Goal: Task Accomplishment & Management: Manage account settings

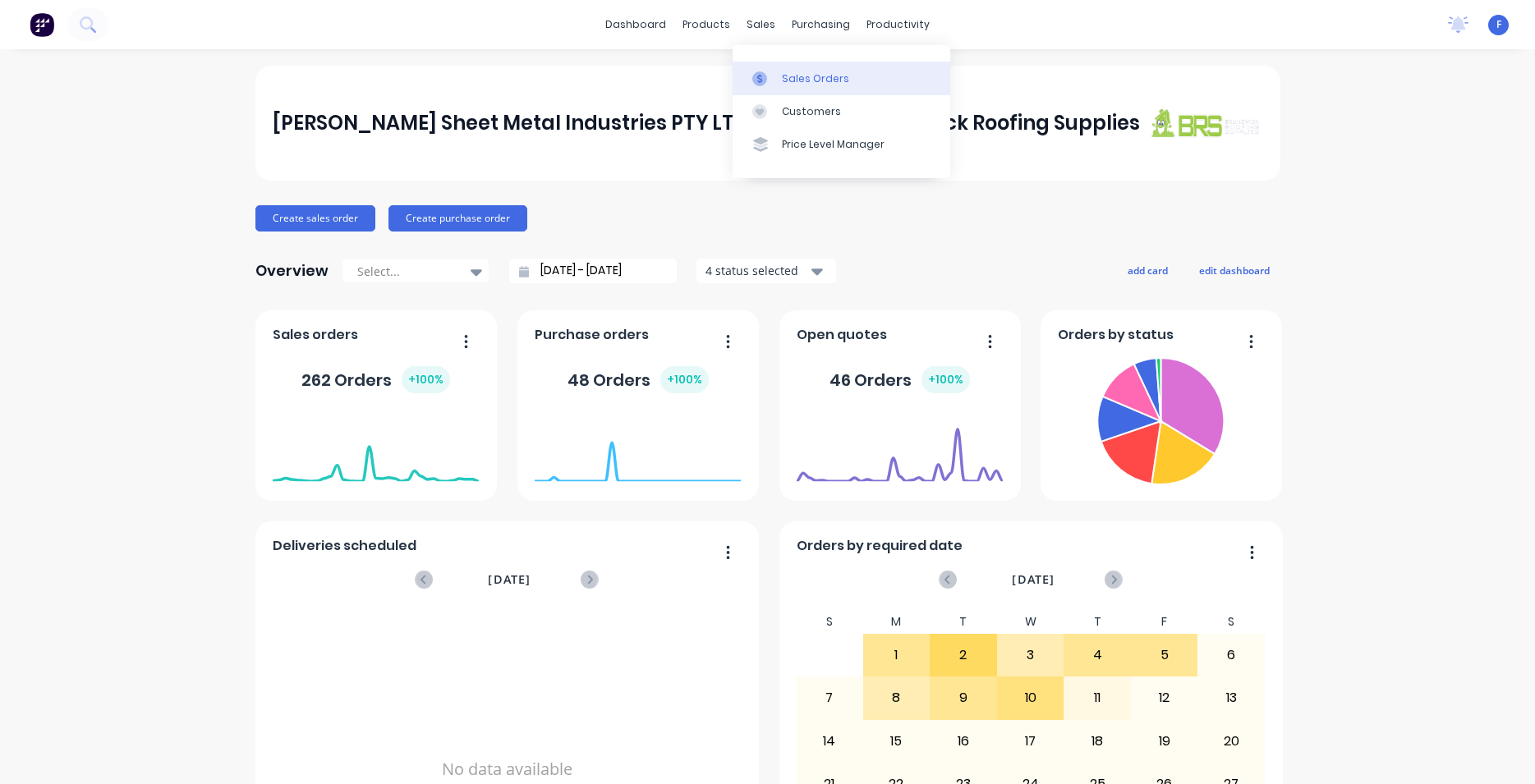
click at [791, 76] on div "Sales Orders" at bounding box center [815, 79] width 67 height 15
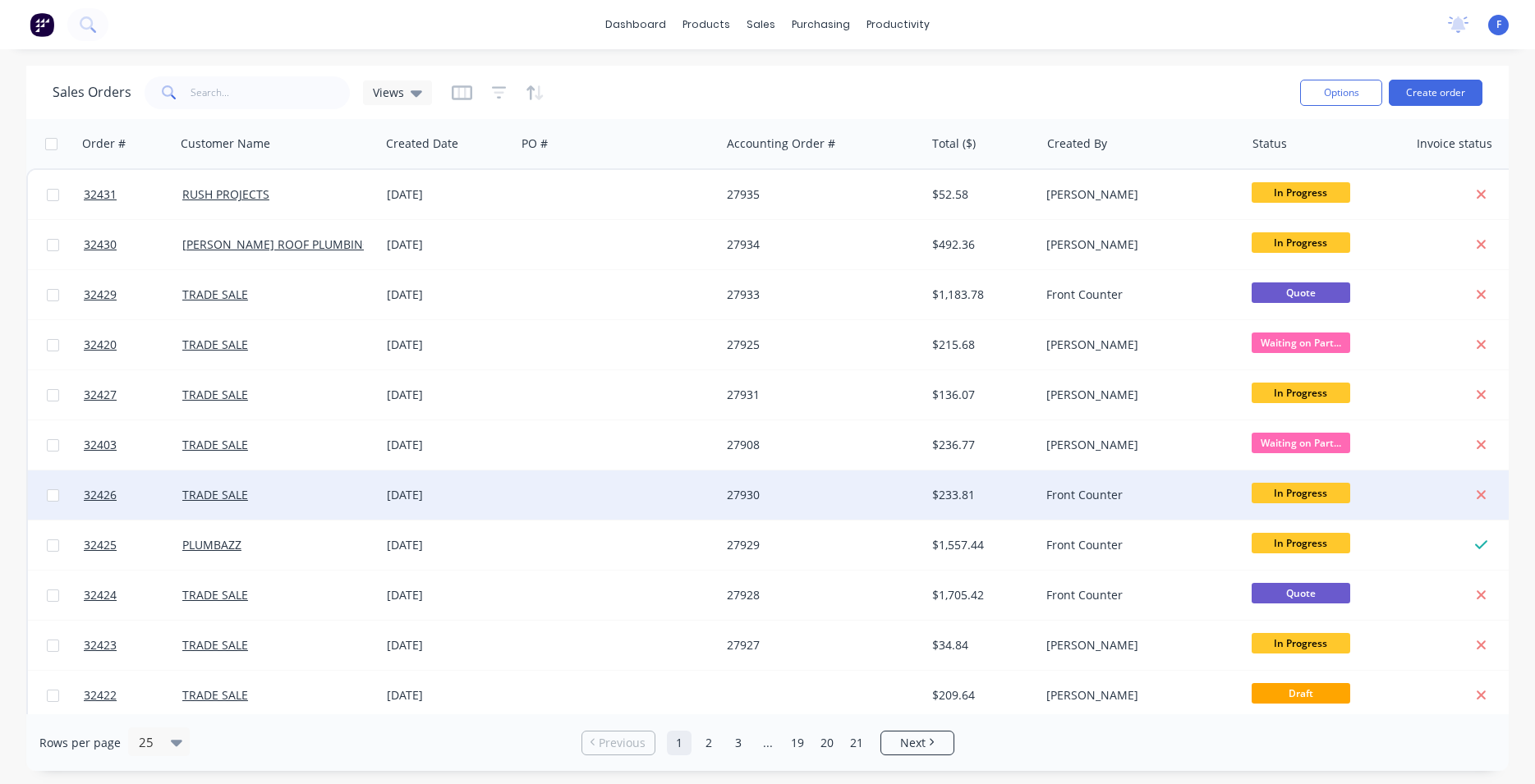
click at [358, 492] on div "TRADE SALE" at bounding box center [273, 495] width 182 height 17
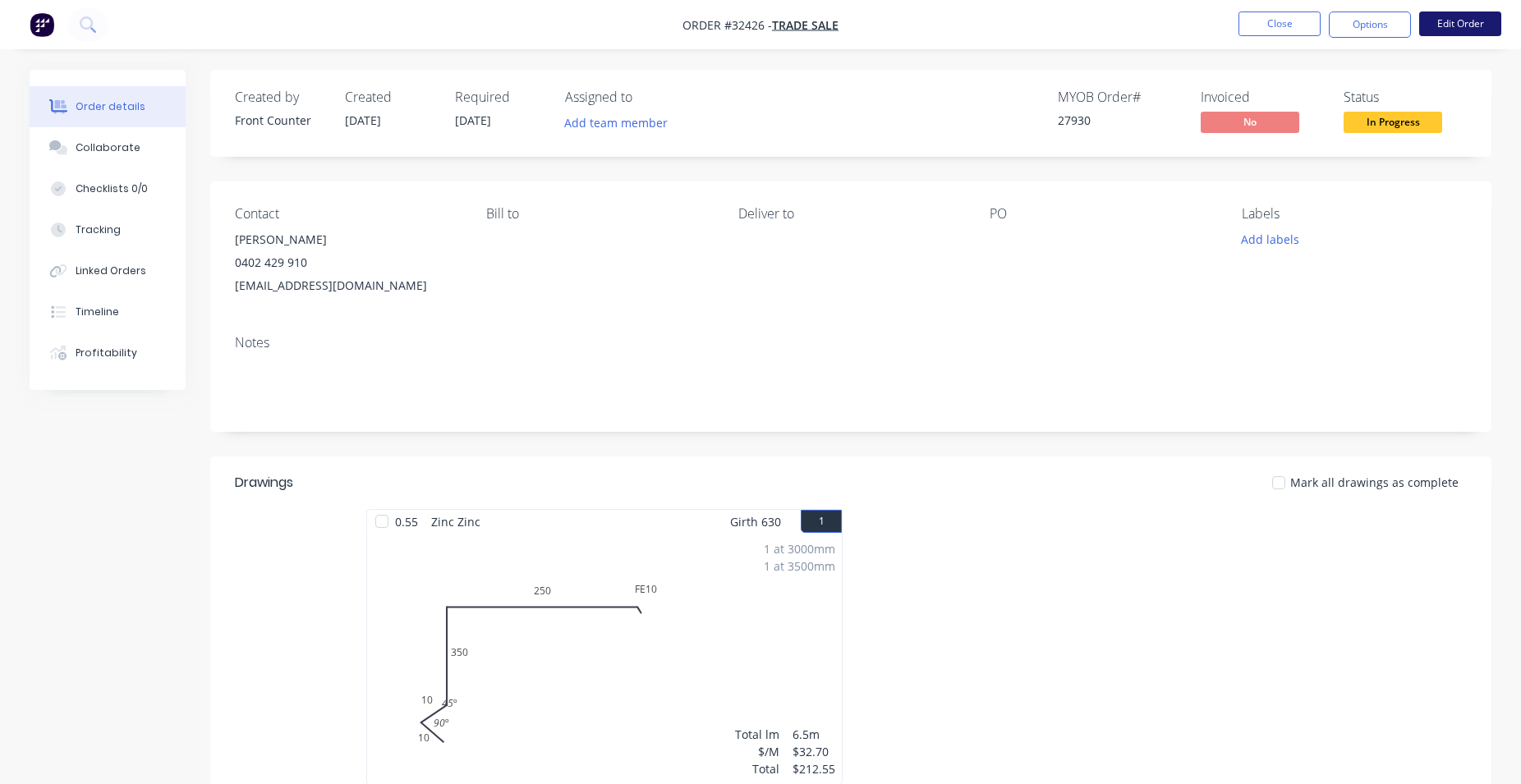
click at [1454, 26] on button "Edit Order" at bounding box center [1461, 23] width 82 height 24
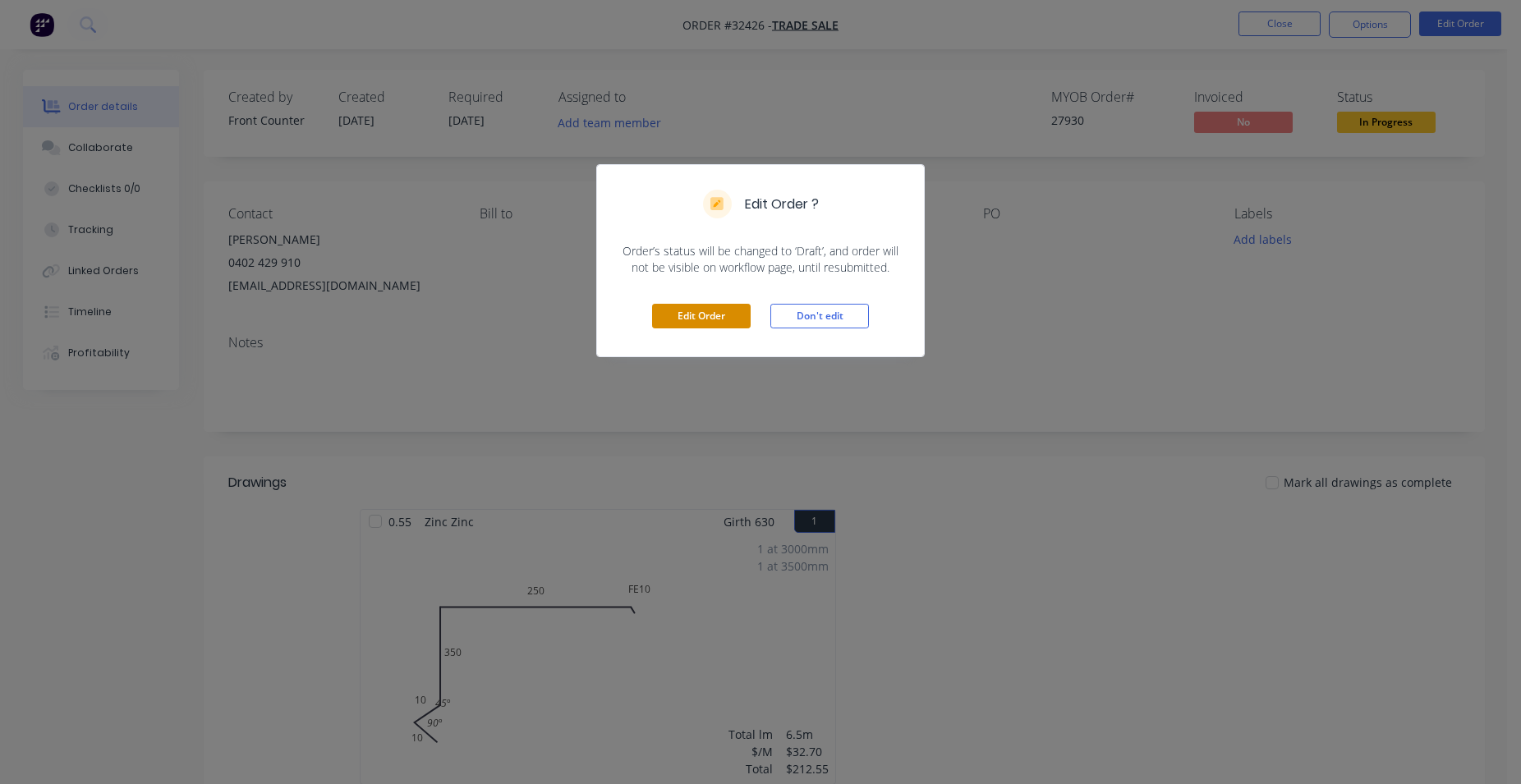
click at [702, 322] on button "Edit Order" at bounding box center [701, 315] width 98 height 24
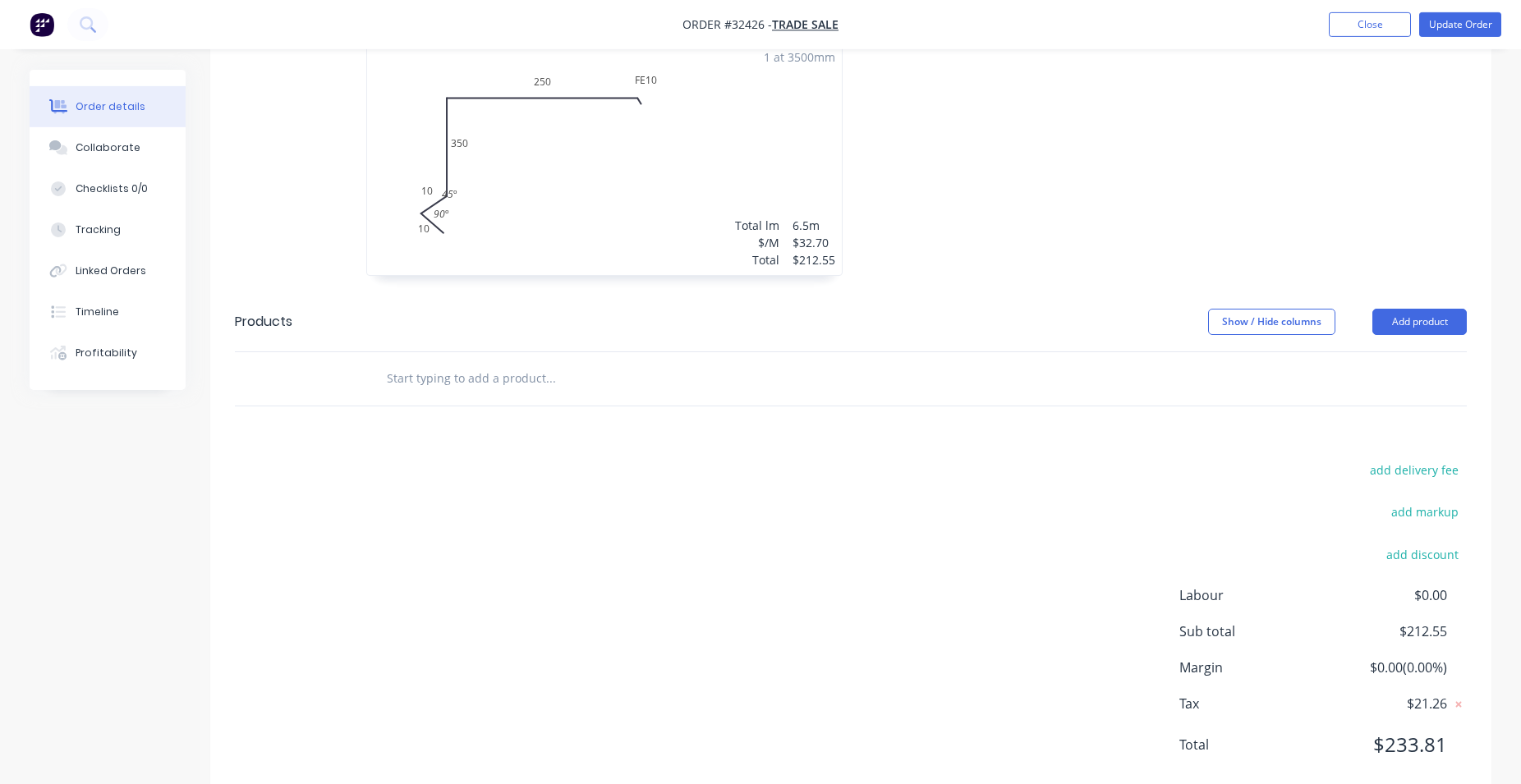
scroll to position [560, 0]
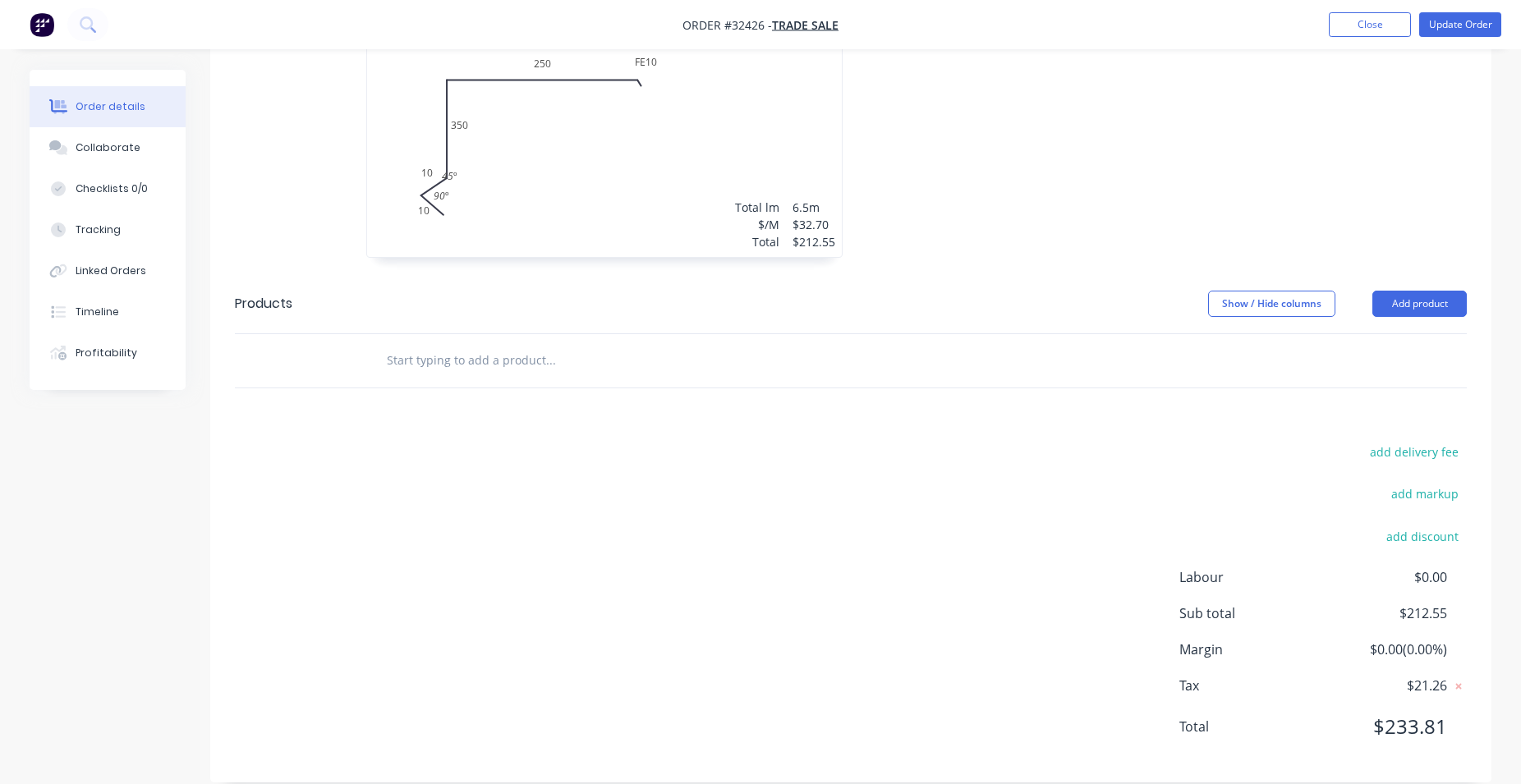
click at [461, 344] on input "text" at bounding box center [550, 360] width 329 height 33
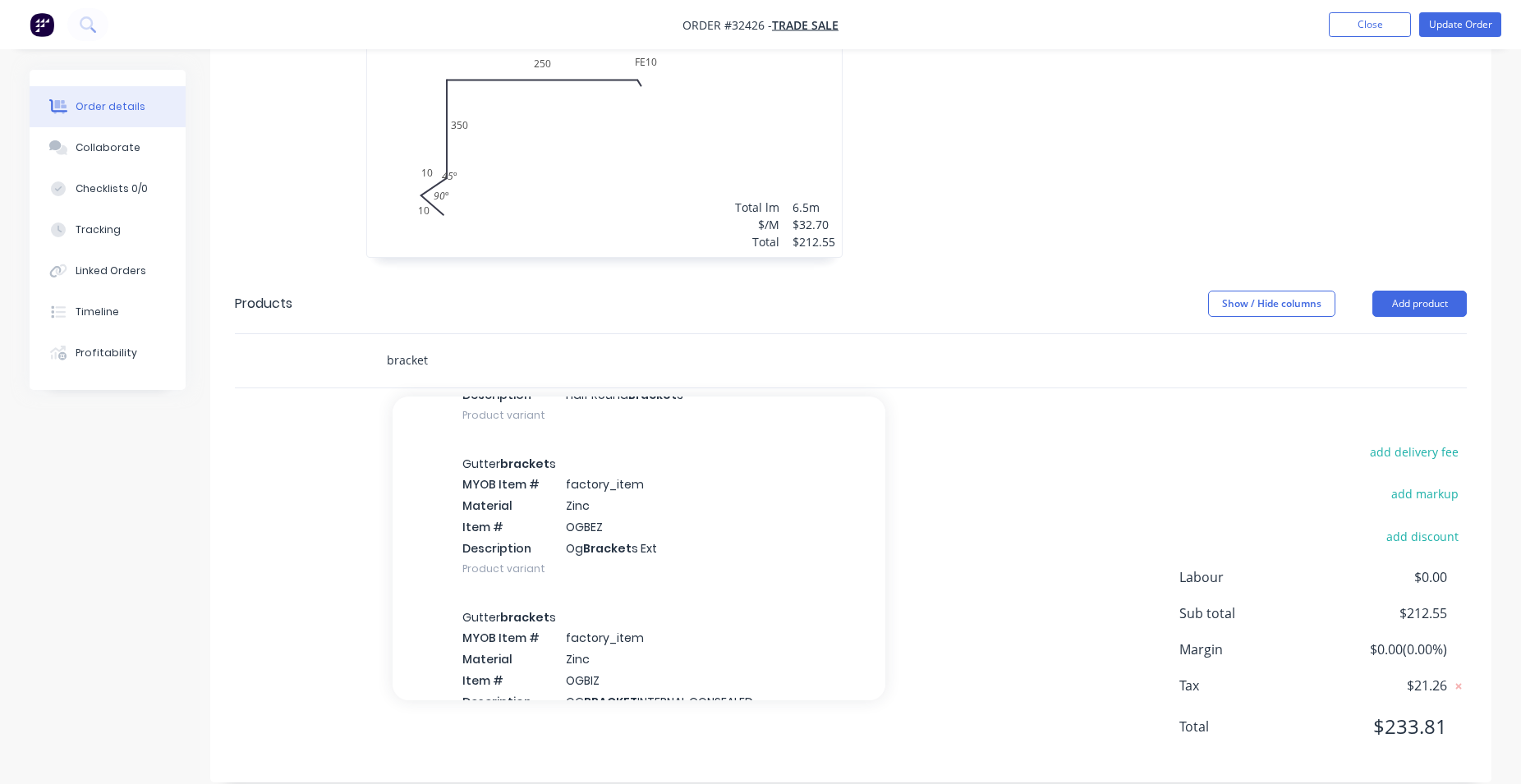
scroll to position [936, 0]
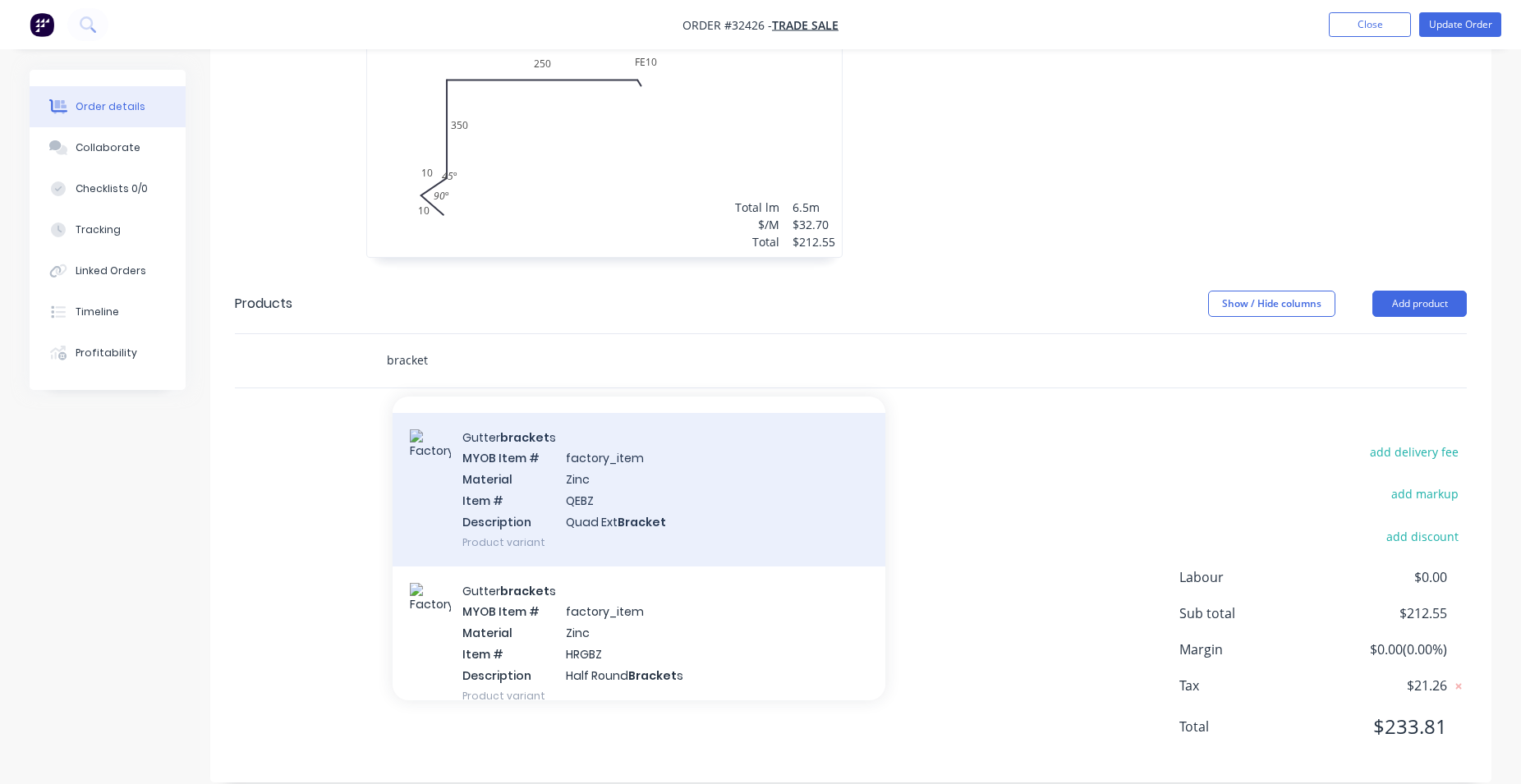
type input "bracket"
click at [643, 486] on div "Gutter bracket s MYOB Item # factory_item Material Zinc Item # QEBZ Description…" at bounding box center [638, 489] width 492 height 153
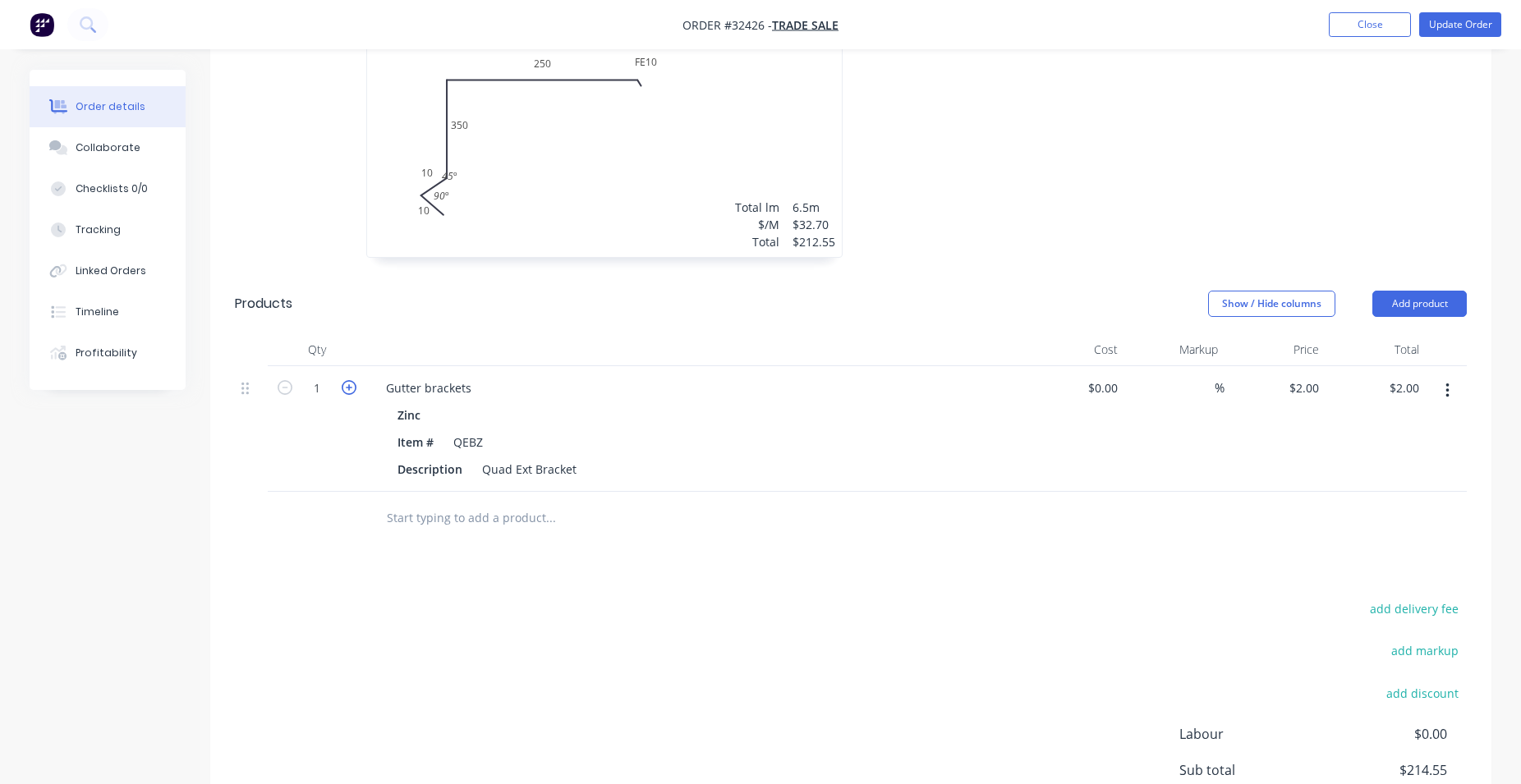
click at [346, 380] on icon "button" at bounding box center [349, 387] width 15 height 15
type input "2"
type input "$4.00"
click at [346, 380] on icon "button" at bounding box center [349, 387] width 15 height 15
type input "3"
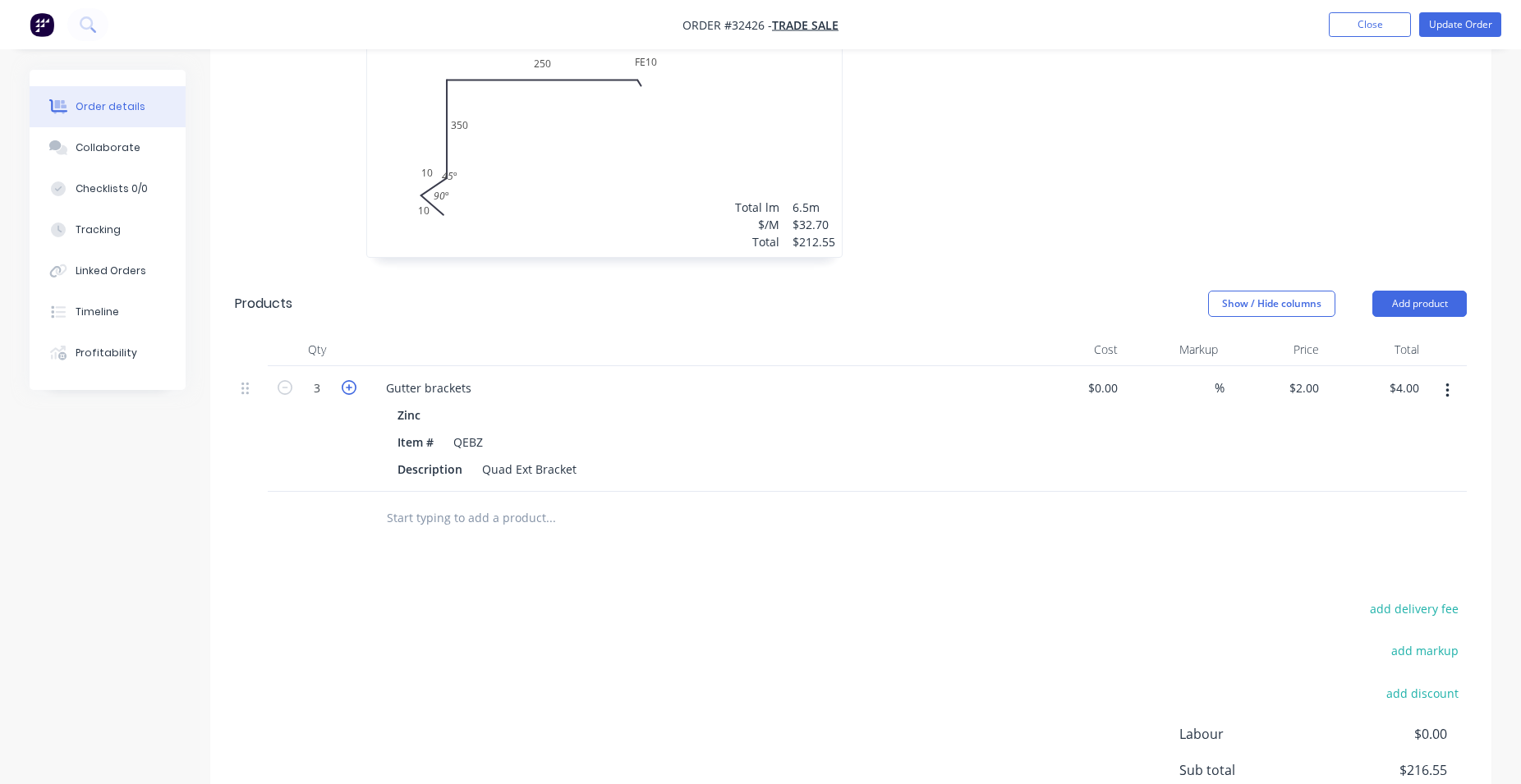
type input "$6.00"
click at [346, 380] on icon "button" at bounding box center [349, 387] width 15 height 15
type input "4"
type input "$8.00"
click at [346, 380] on icon "button" at bounding box center [349, 387] width 15 height 15
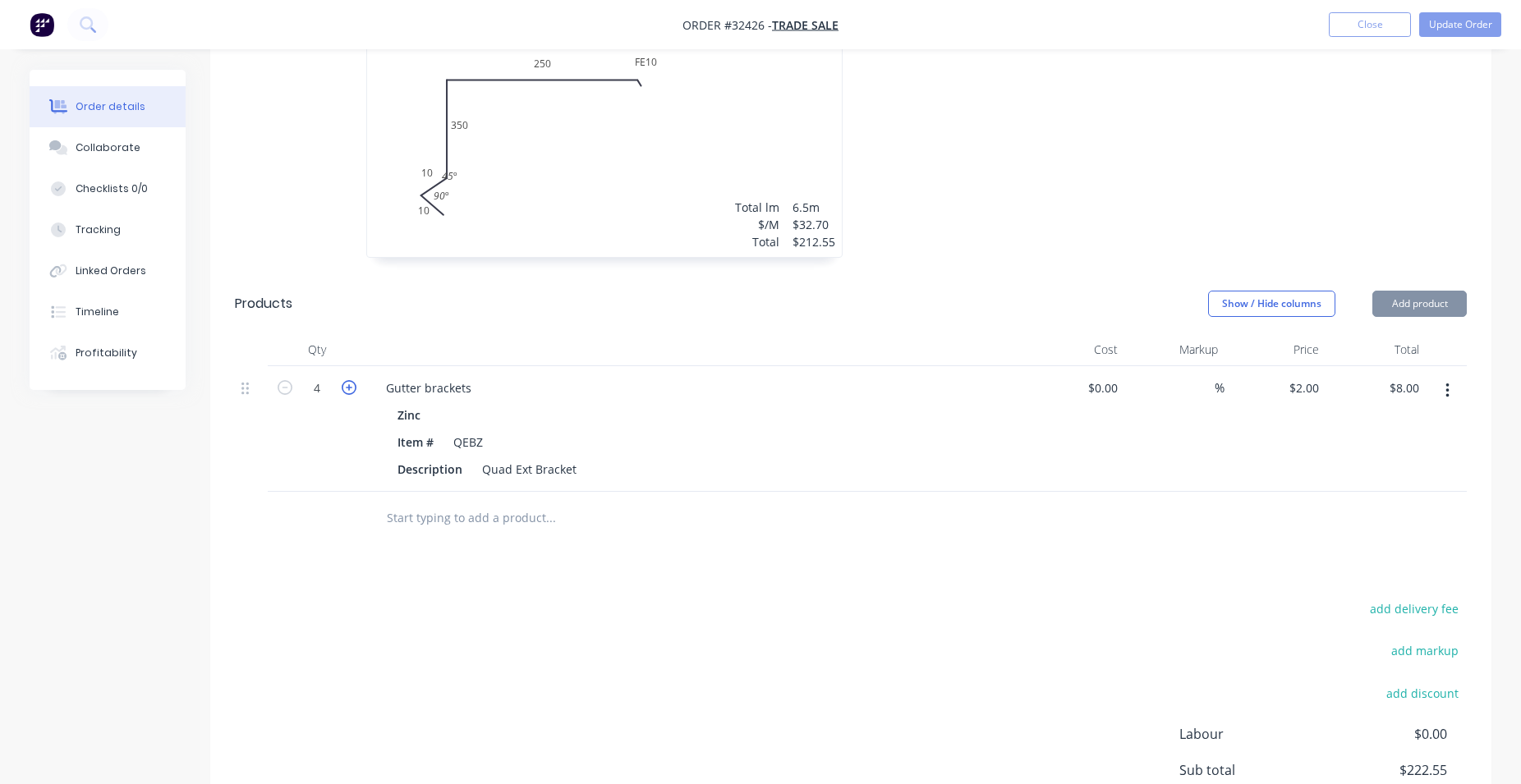
type input "5"
type input "$10.00"
click at [346, 380] on icon "button" at bounding box center [349, 387] width 15 height 15
type input "6"
type input "$12.00"
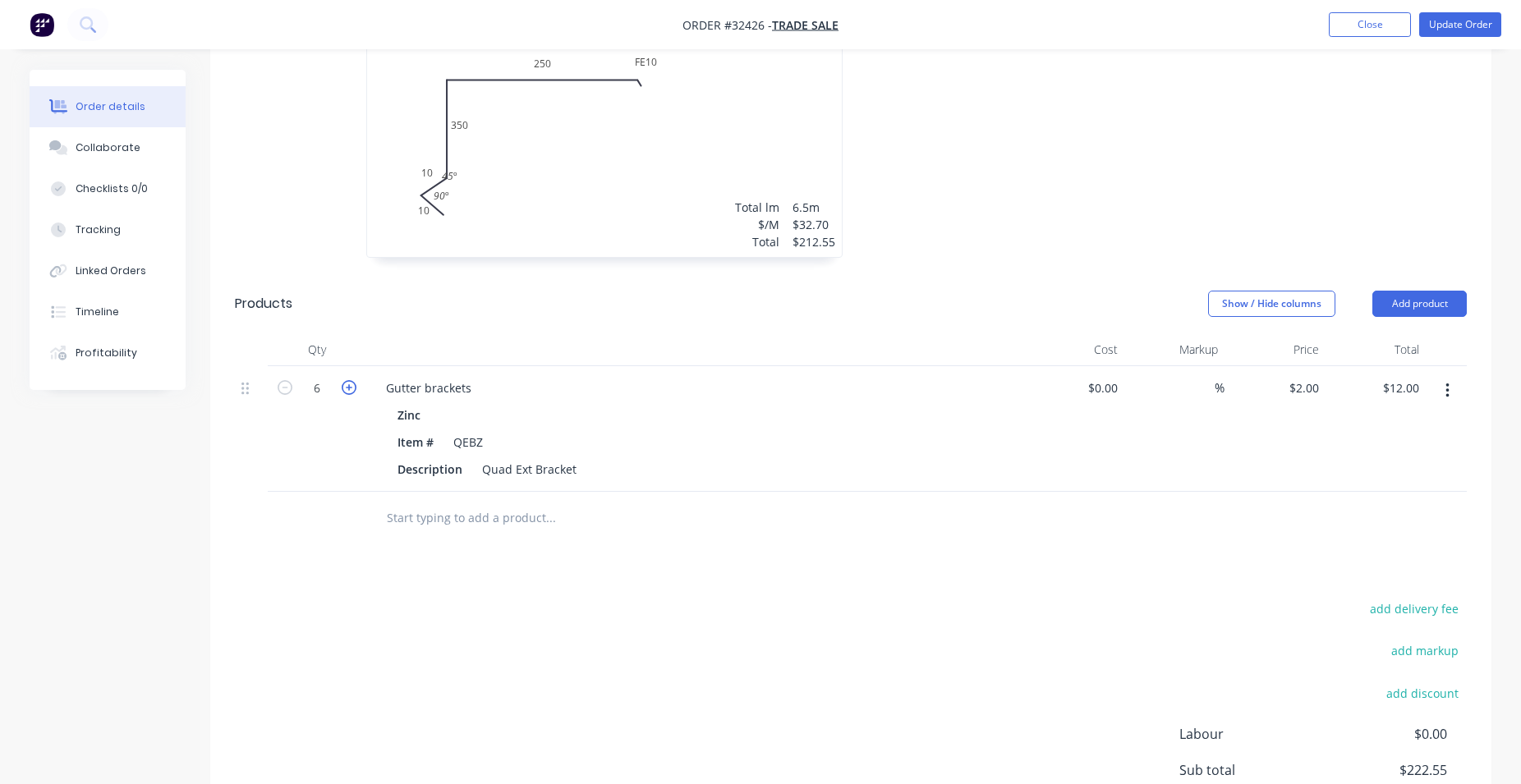
click at [346, 380] on icon "button" at bounding box center [349, 387] width 15 height 15
type input "7"
type input "$14.00"
click at [346, 380] on icon "button" at bounding box center [349, 387] width 15 height 15
type input "8"
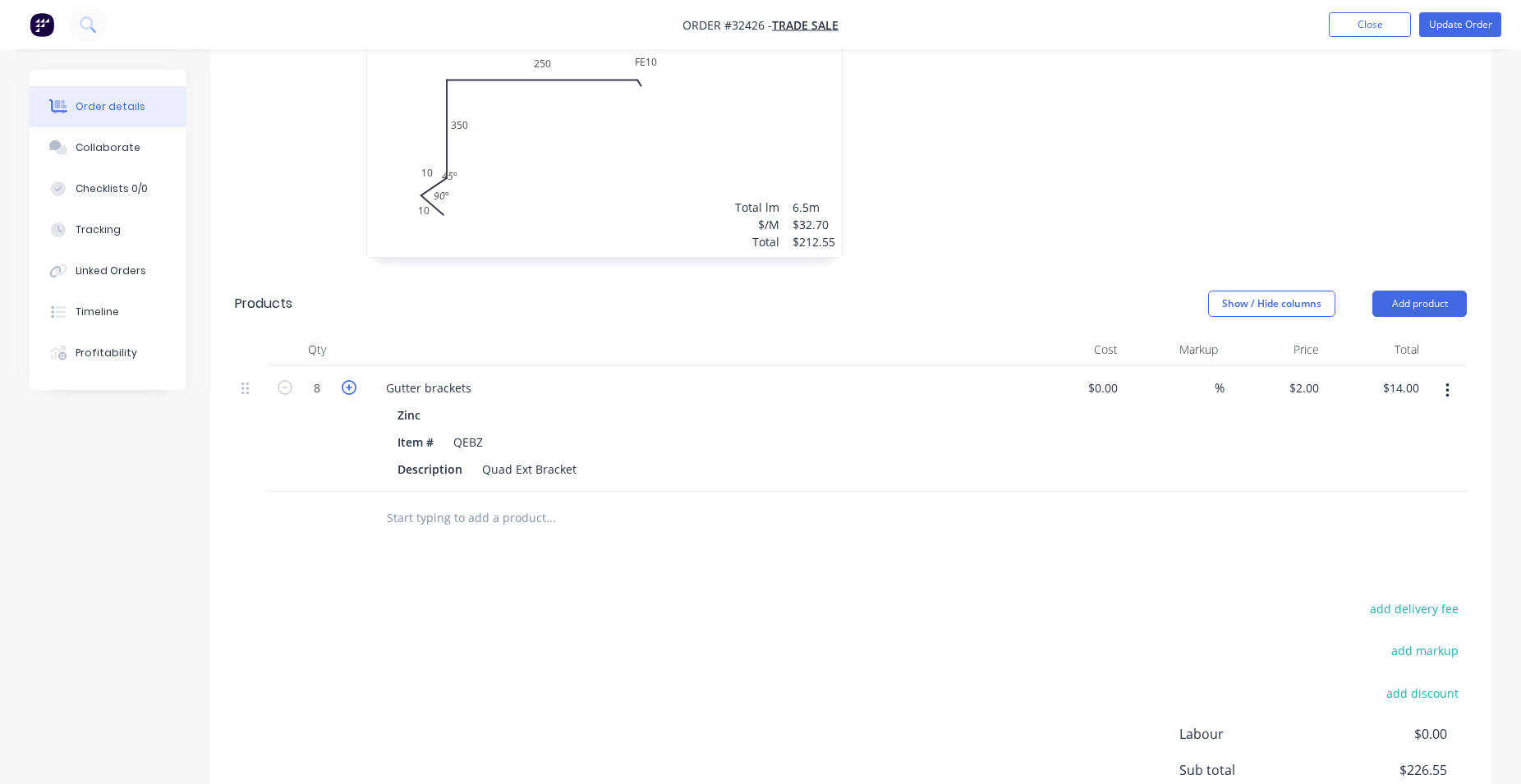
type input "$16.00"
click at [346, 380] on icon "button" at bounding box center [349, 387] width 15 height 15
type input "9"
type input "$18.00"
click at [346, 380] on icon "button" at bounding box center [349, 387] width 15 height 15
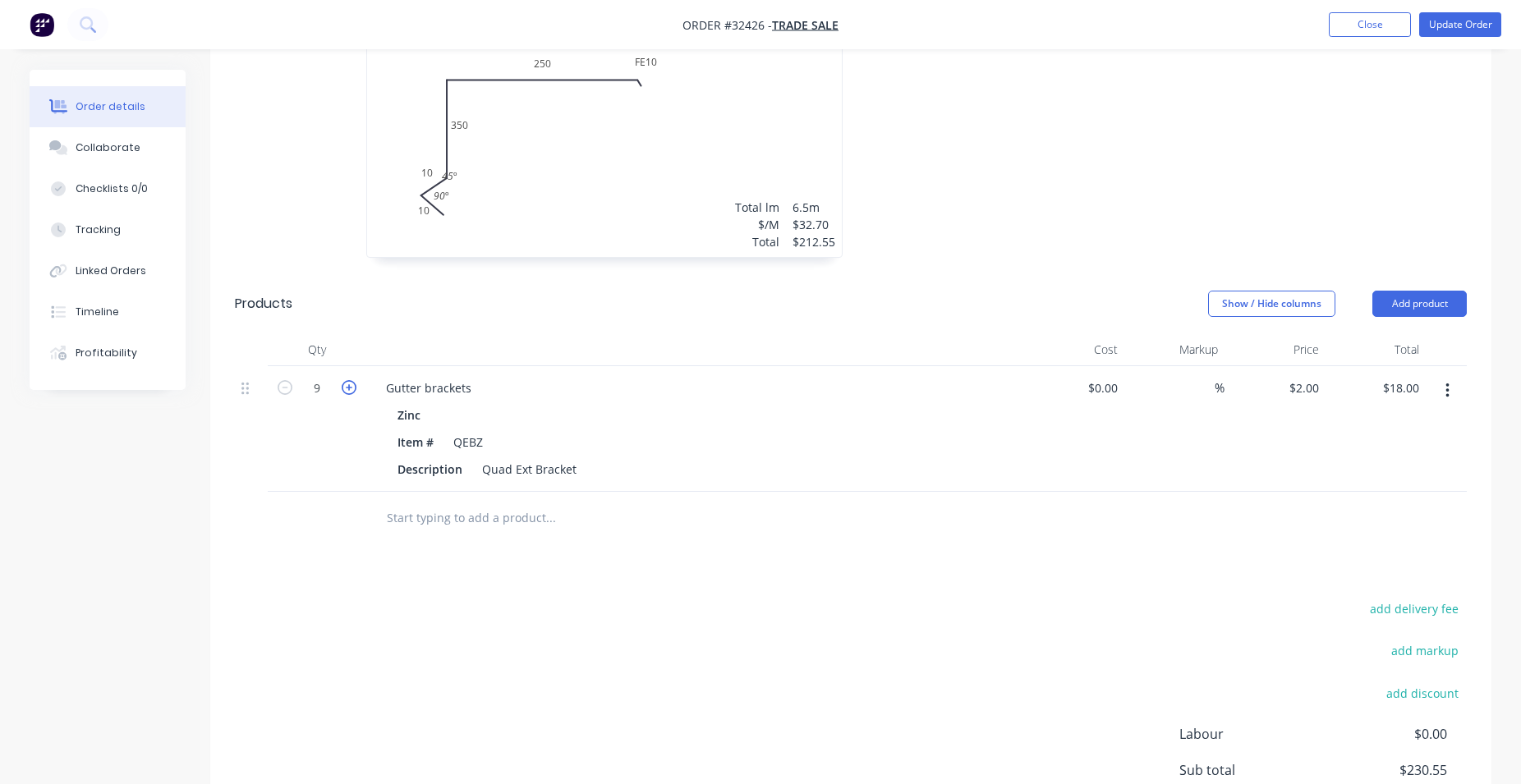
type input "10"
type input "$20.00"
click at [436, 501] on input "text" at bounding box center [550, 517] width 329 height 33
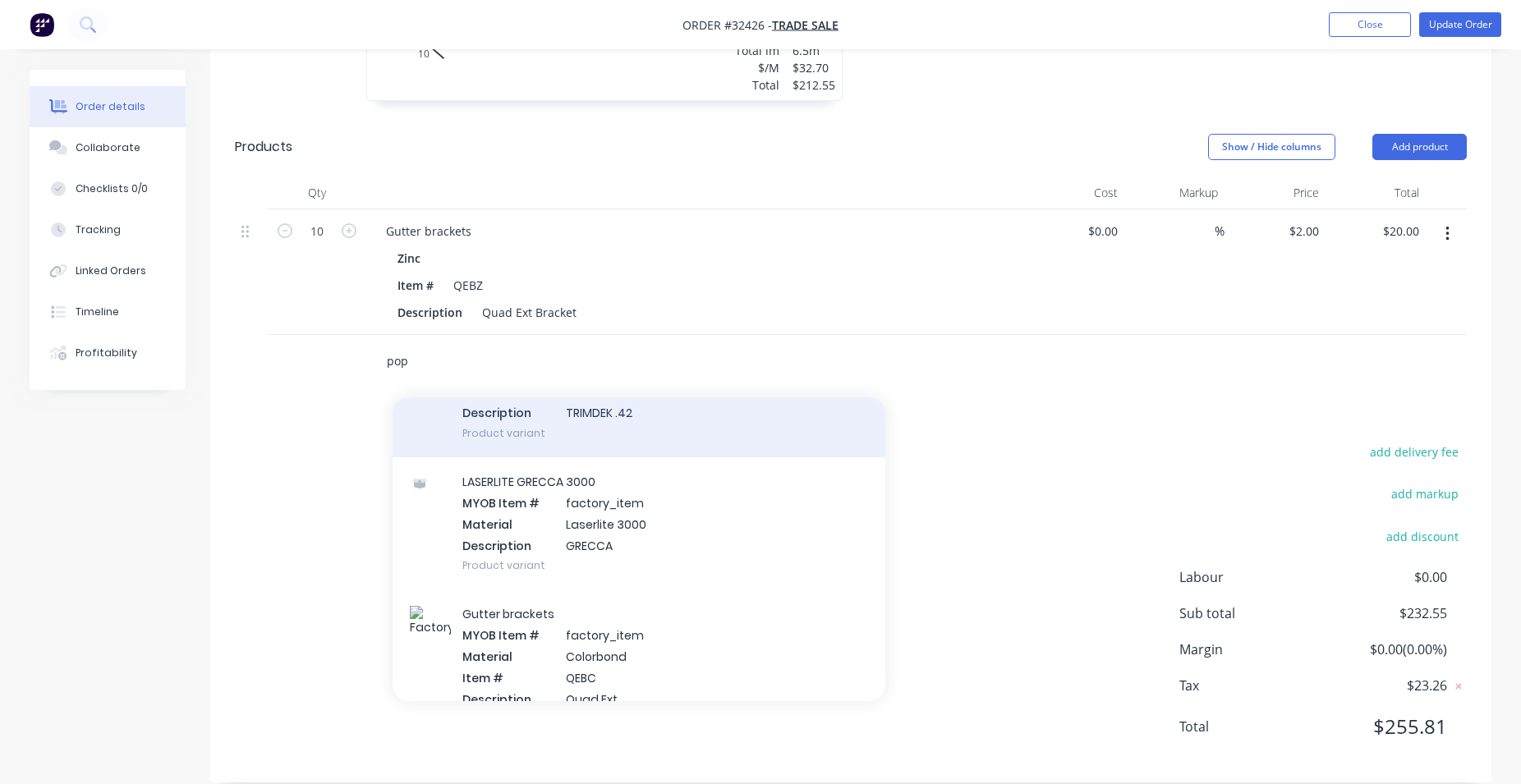
scroll to position [1497, 0]
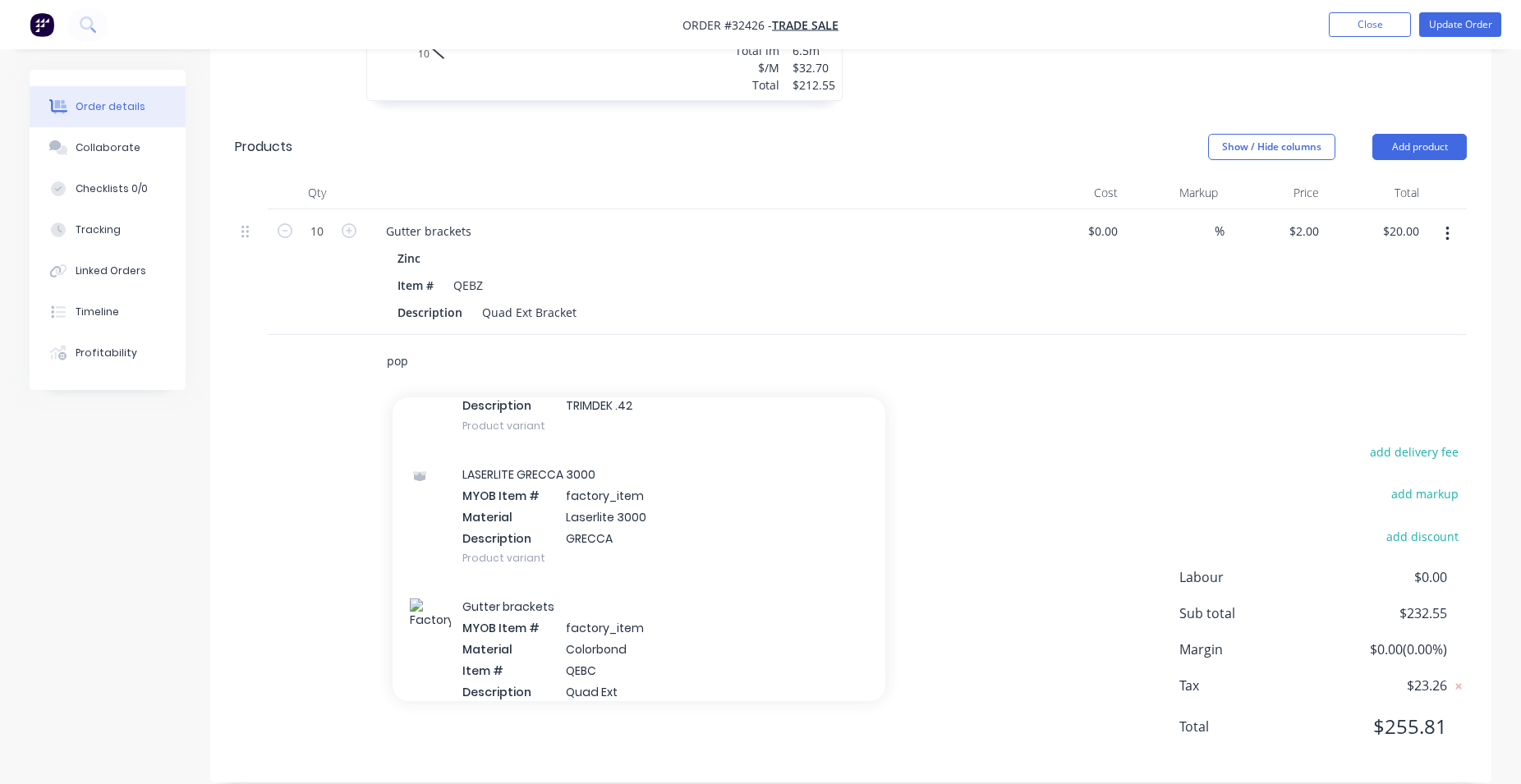
click at [468, 345] on input "pop" at bounding box center [550, 361] width 329 height 33
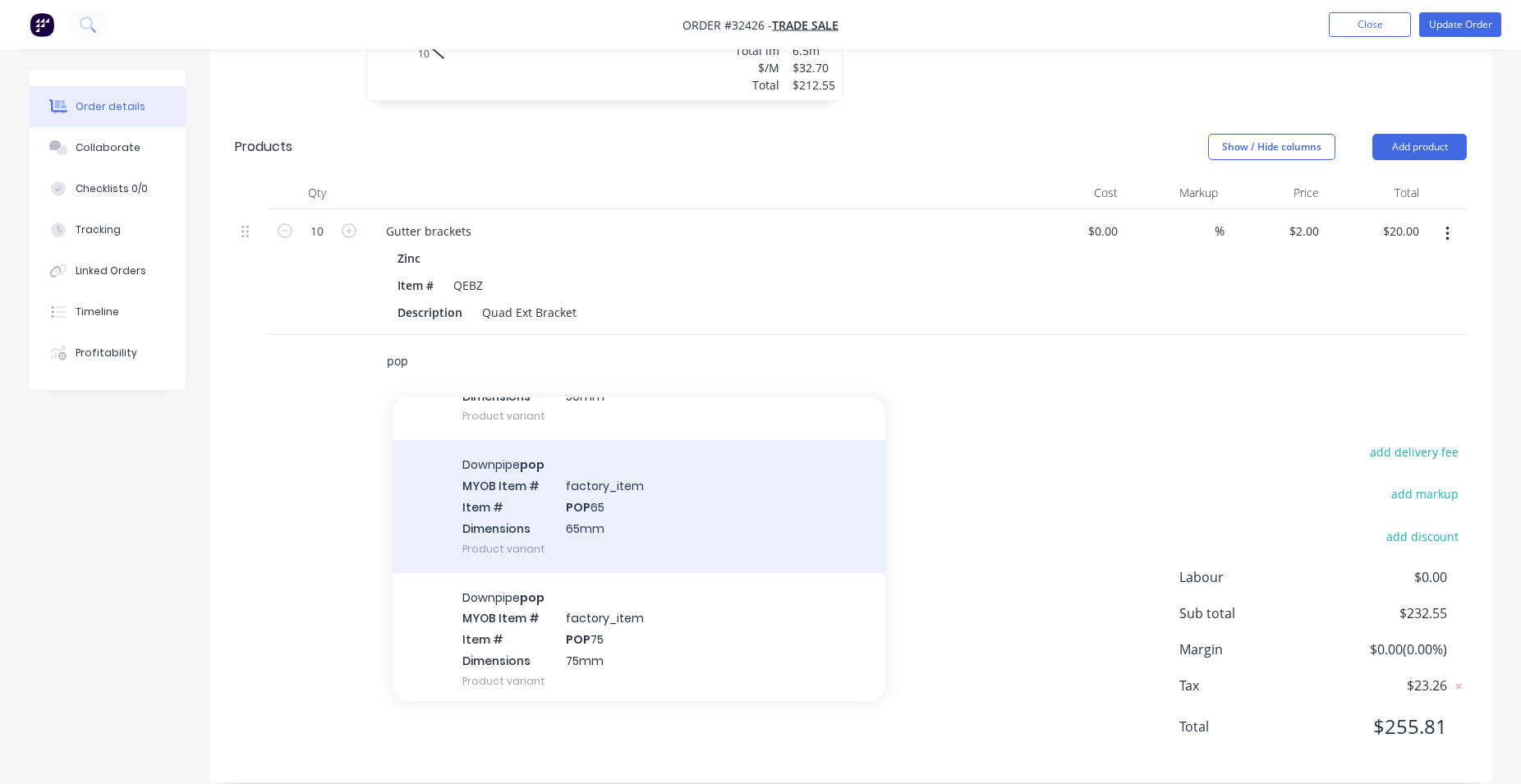
scroll to position [562, 0]
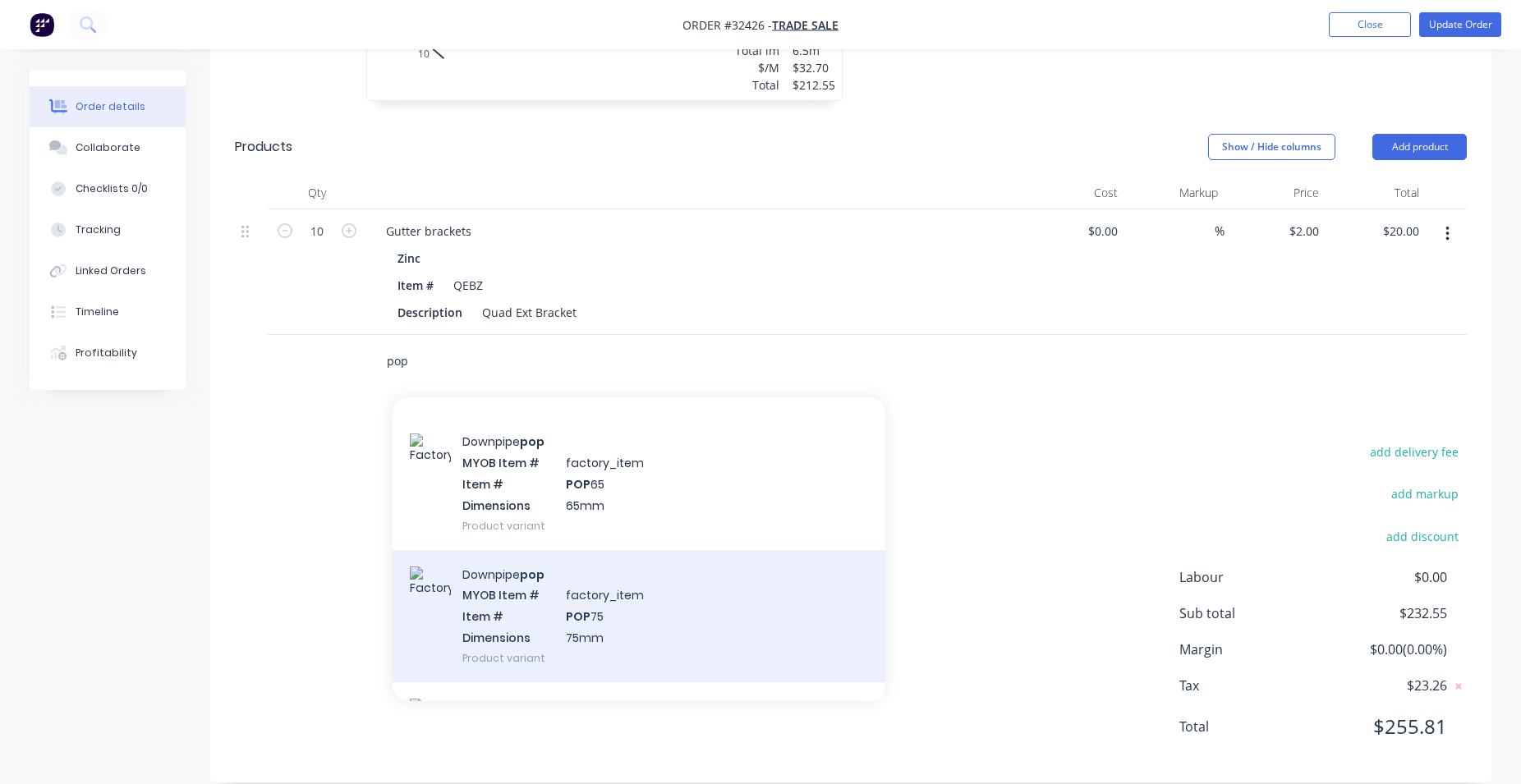
type input "pop"
click at [659, 592] on div "Downpipe pop MYOB Item # factory_item Item # POP 75 Dimensions 75mm Product var…" at bounding box center [638, 616] width 492 height 132
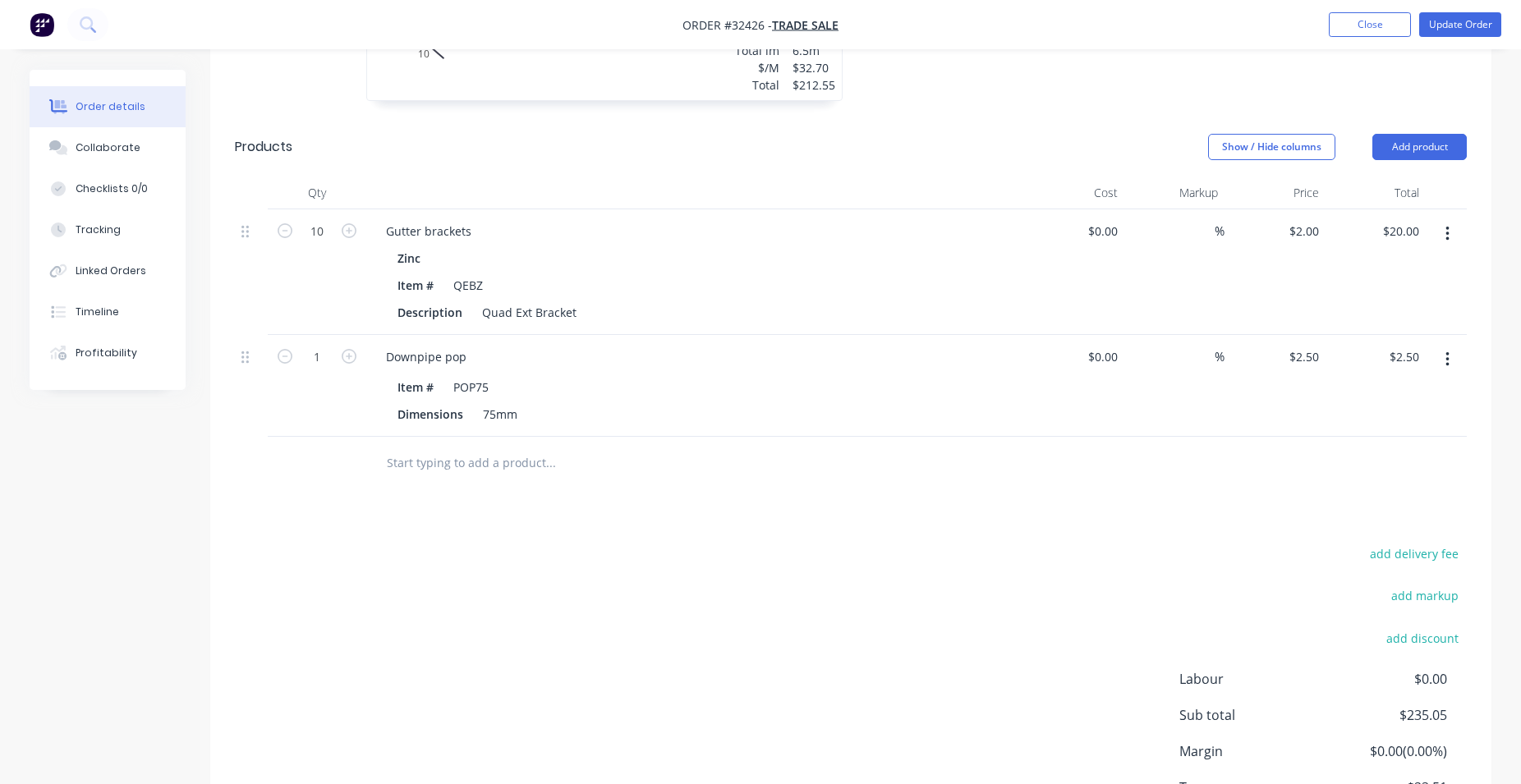
click at [357, 346] on button "button" at bounding box center [348, 355] width 21 height 18
type input "2"
type input "$5.00"
click at [357, 346] on button "button" at bounding box center [348, 355] width 21 height 18
type input "3"
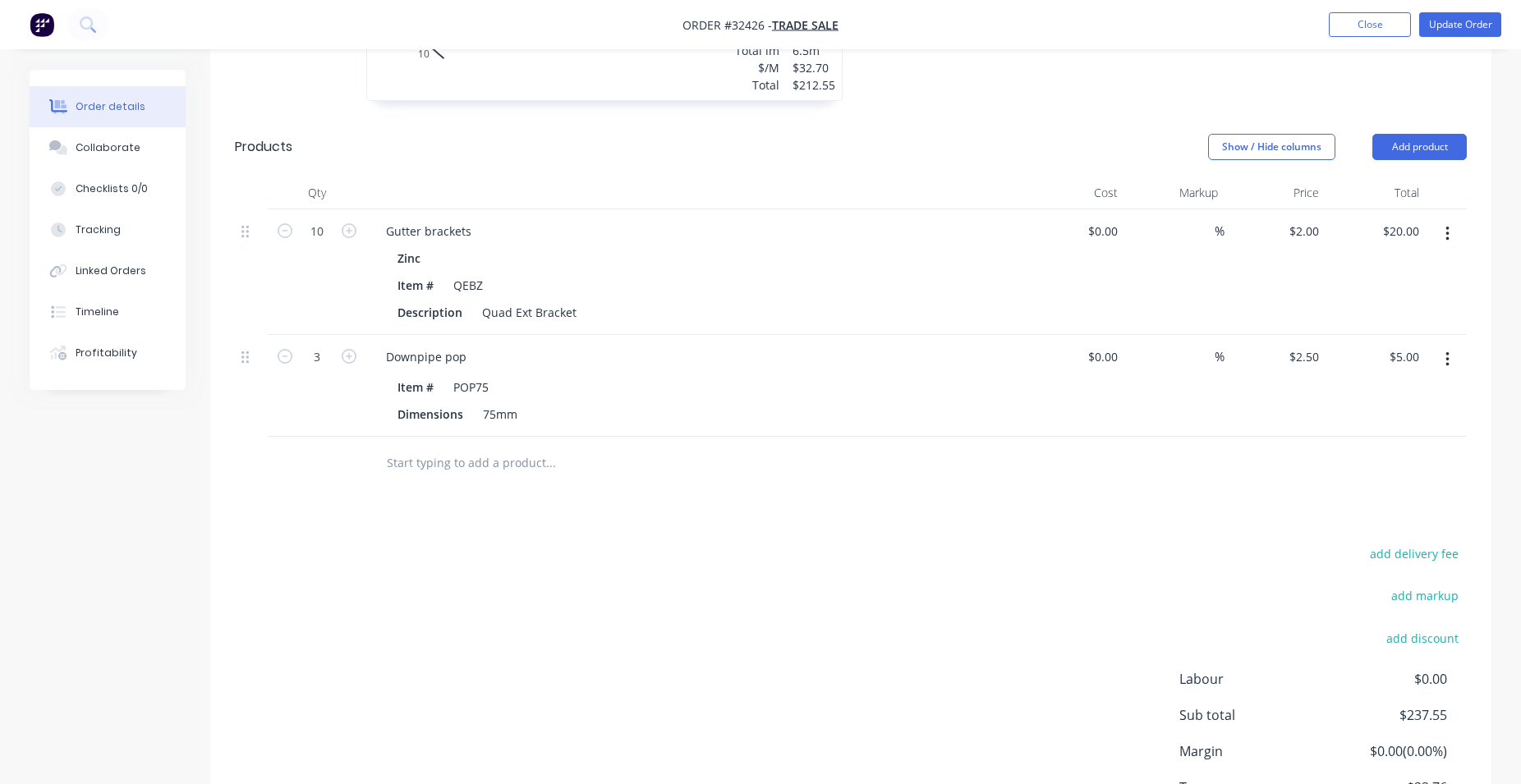
type input "$7.50"
click at [474, 447] on input "text" at bounding box center [550, 463] width 329 height 33
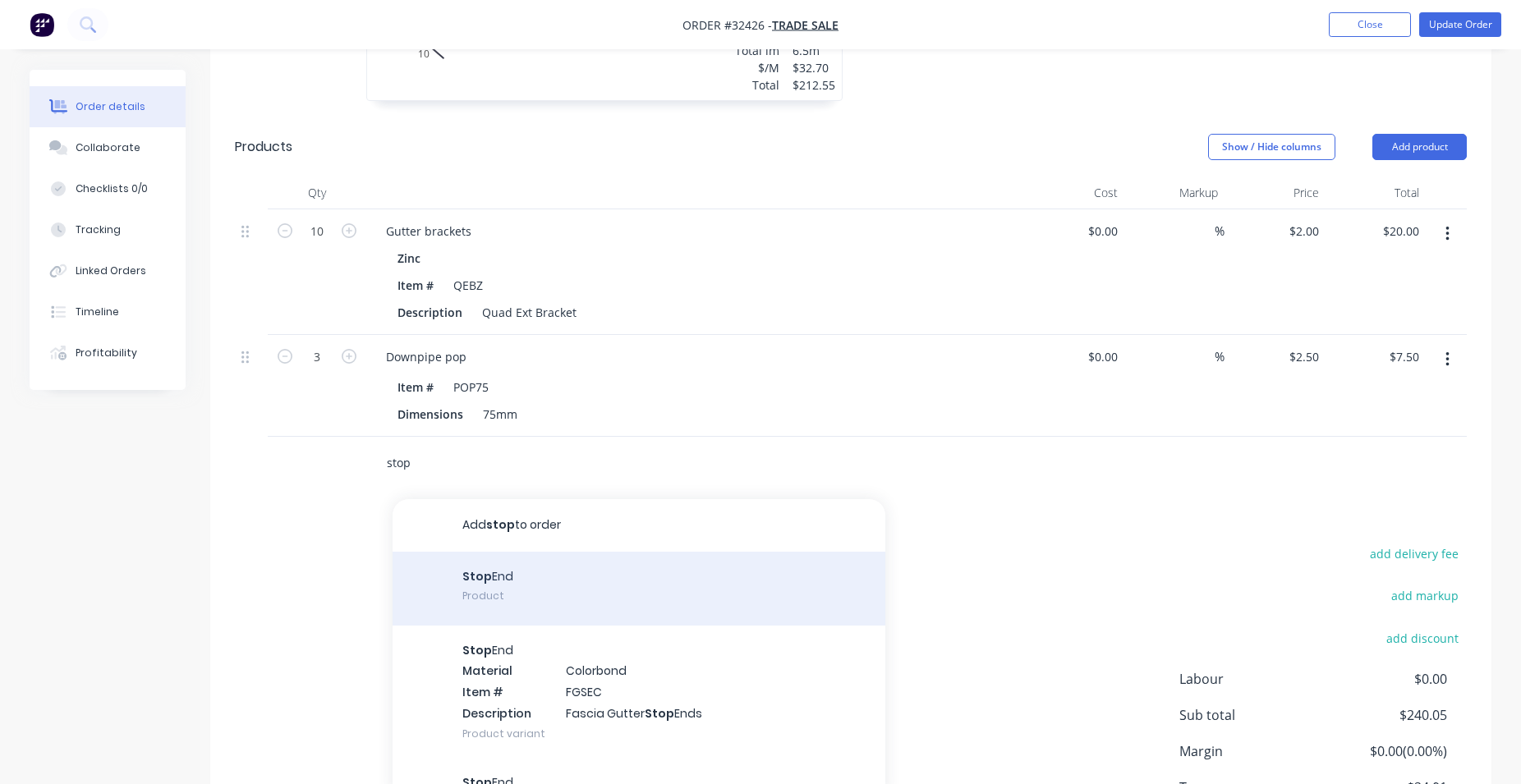
type input "stop"
click at [603, 577] on div "Stop End Product" at bounding box center [638, 589] width 492 height 74
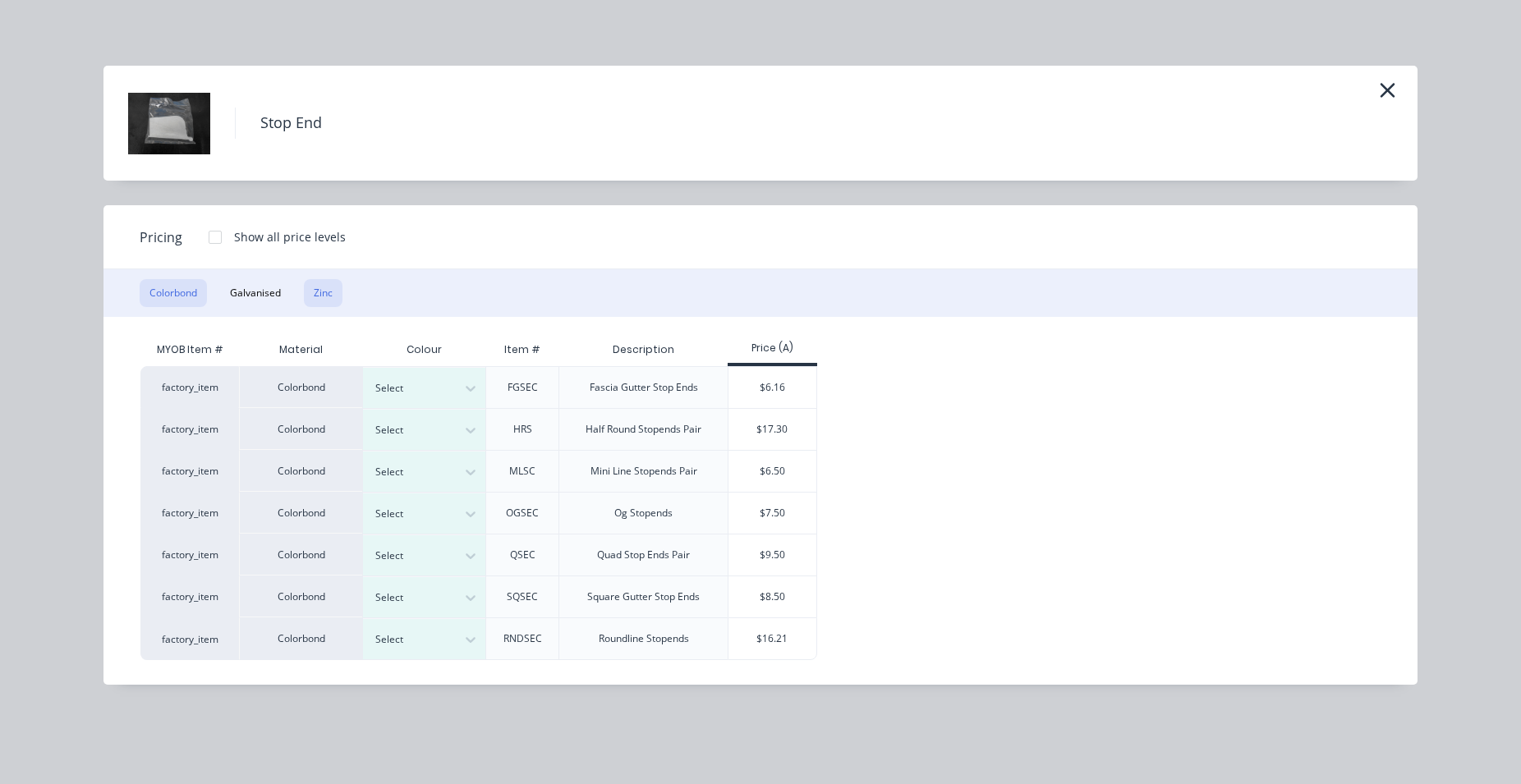
click at [326, 288] on button "Zinc" at bounding box center [323, 293] width 39 height 28
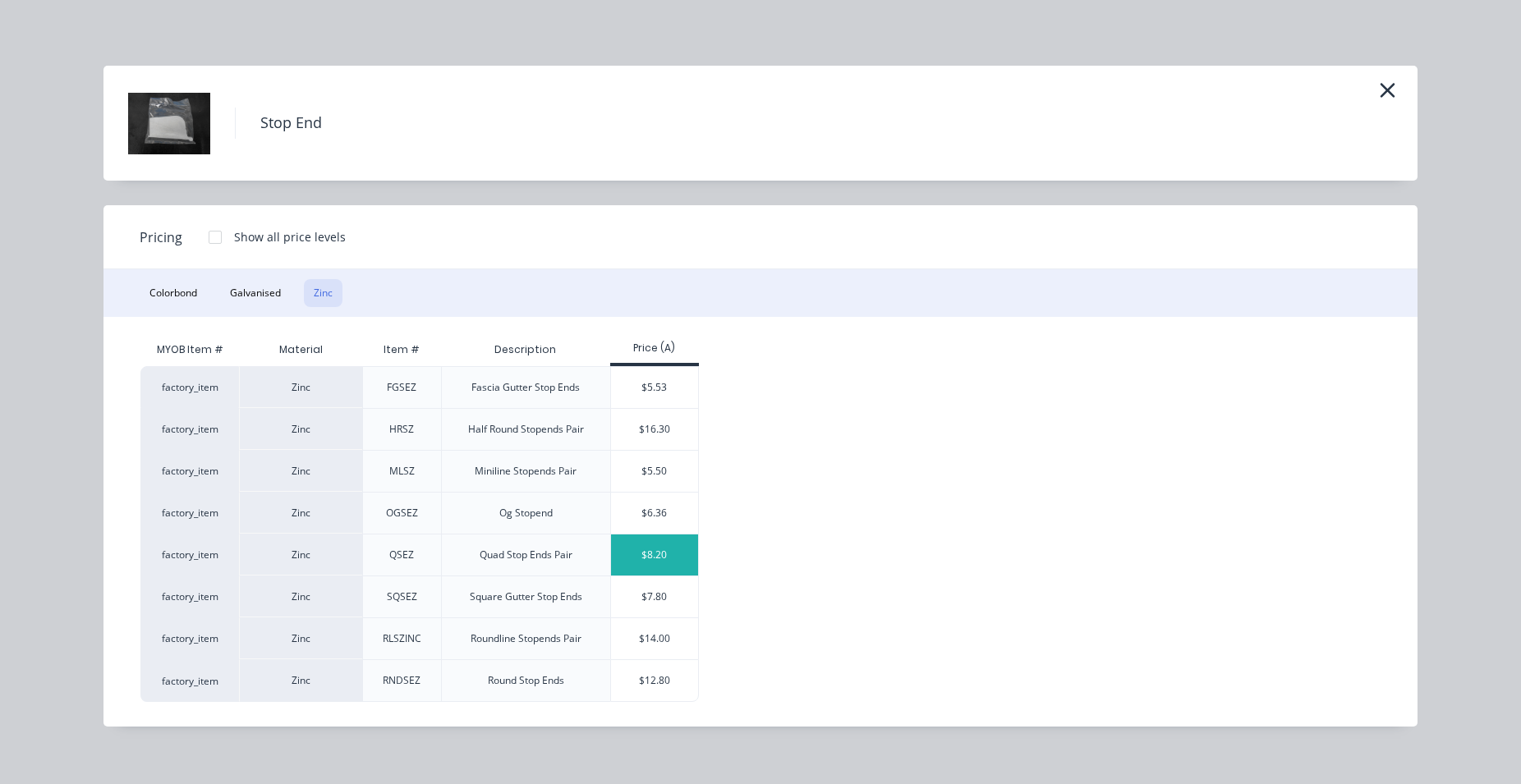
click at [659, 552] on div "$8.20" at bounding box center [654, 554] width 88 height 41
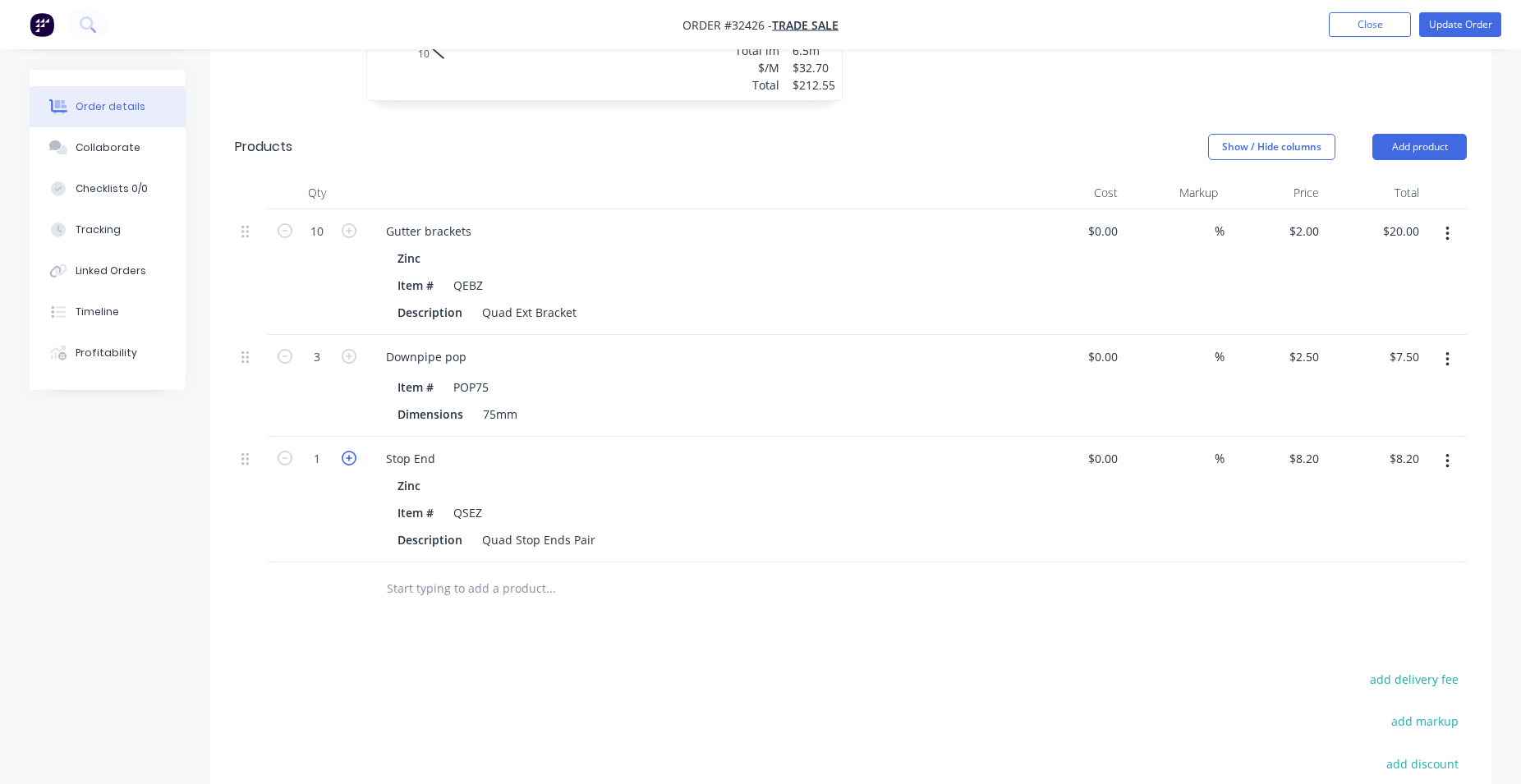
click at [352, 450] on icon "button" at bounding box center [349, 458] width 15 height 15
type input "2"
type input "$16.40"
click at [352, 450] on icon "button" at bounding box center [349, 458] width 15 height 15
type input "3"
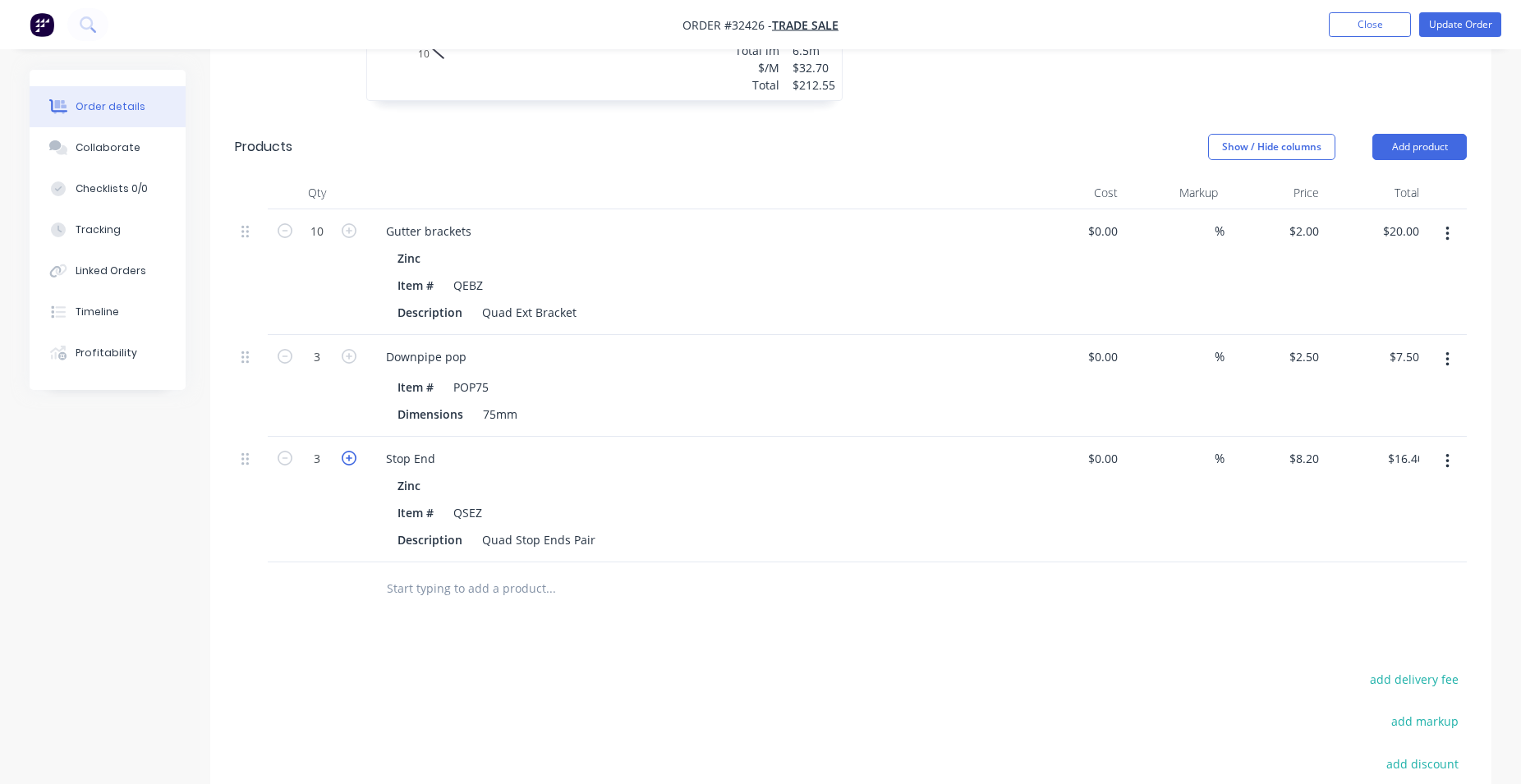
type input "$24.60"
click at [352, 450] on icon "button" at bounding box center [349, 458] width 15 height 15
type input "4"
type input "$32.80"
click at [352, 450] on icon "button" at bounding box center [349, 458] width 15 height 15
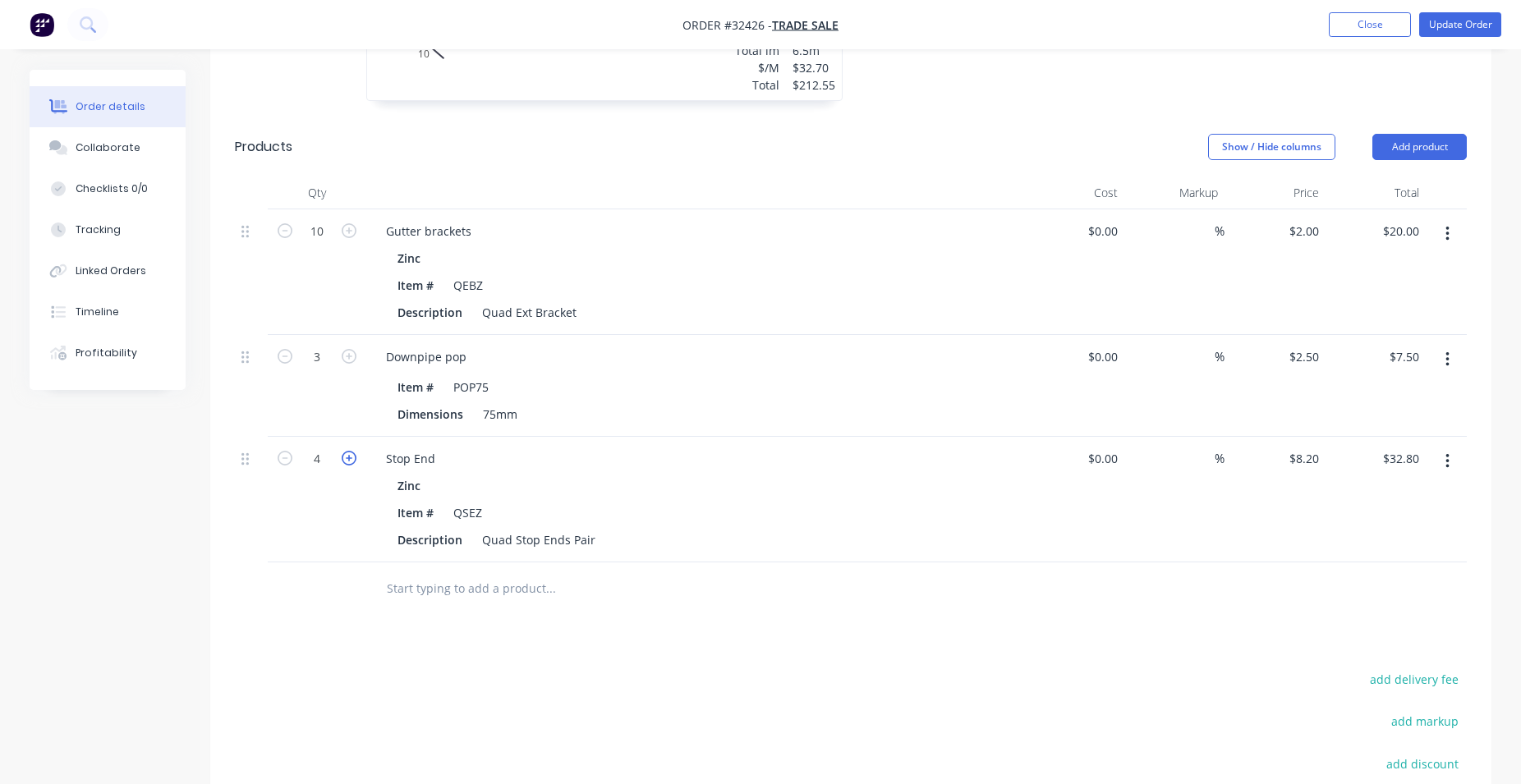
type input "5"
type input "$41.00"
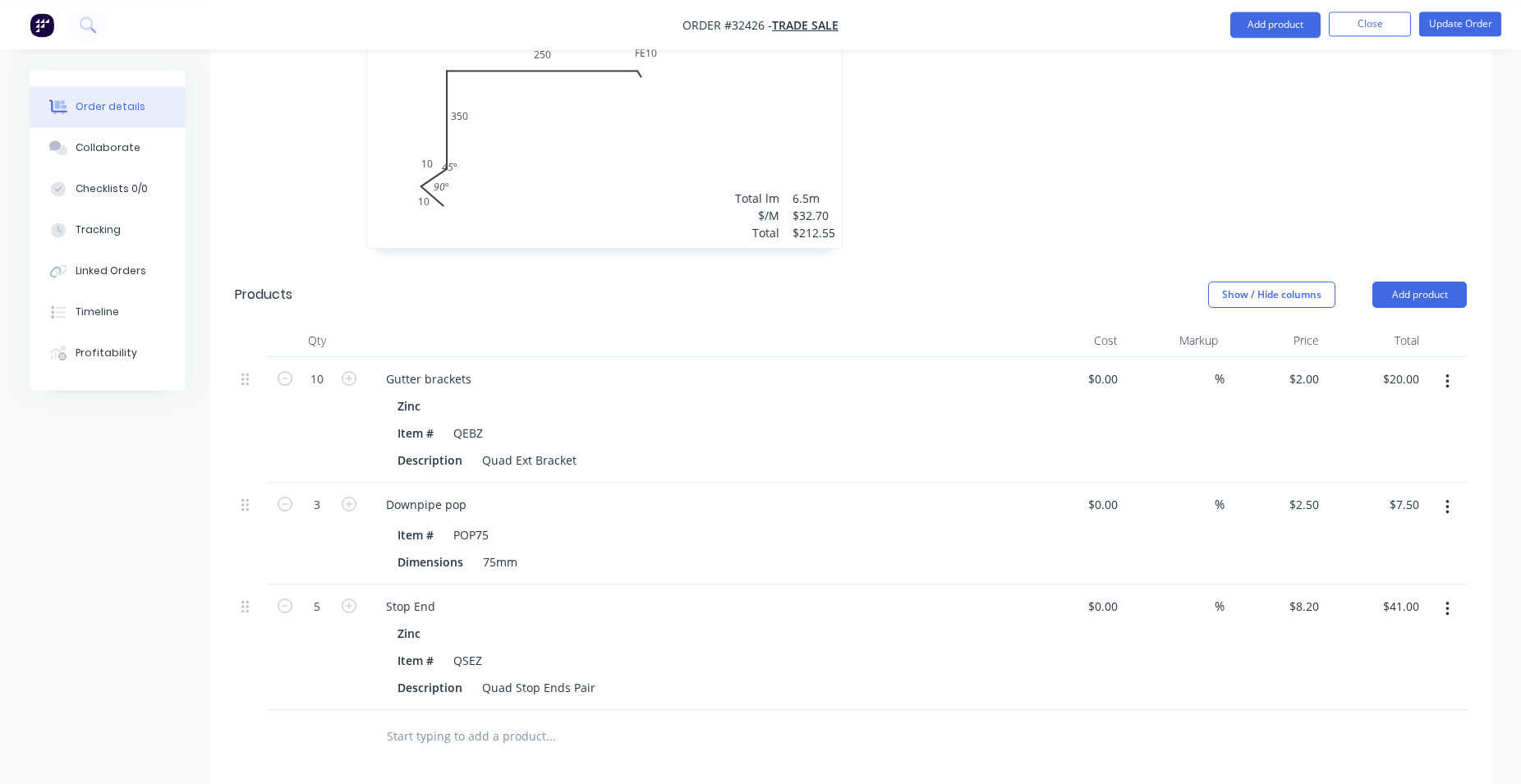
scroll to position [525, 0]
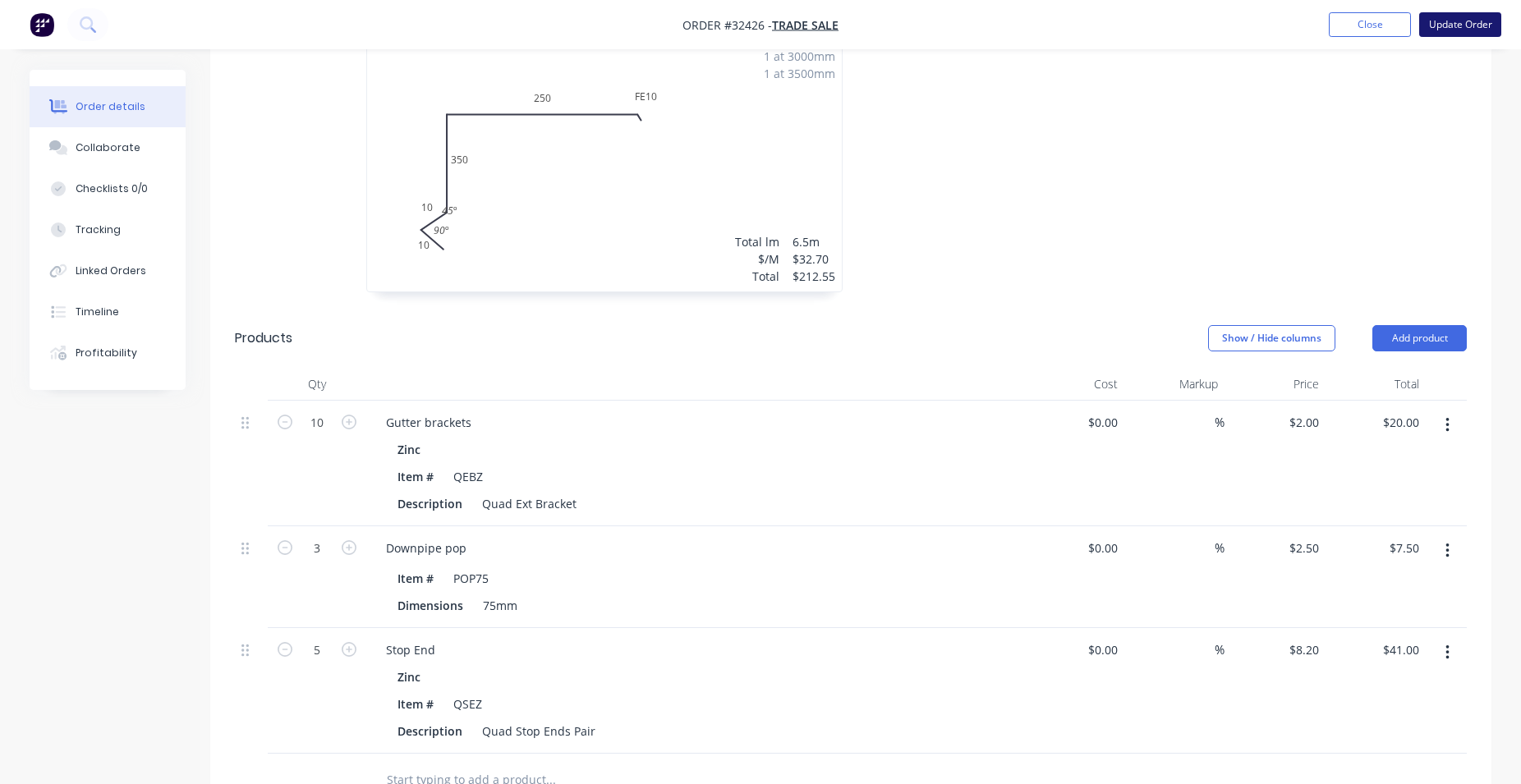
click at [1444, 29] on button "Update Order" at bounding box center [1461, 24] width 82 height 24
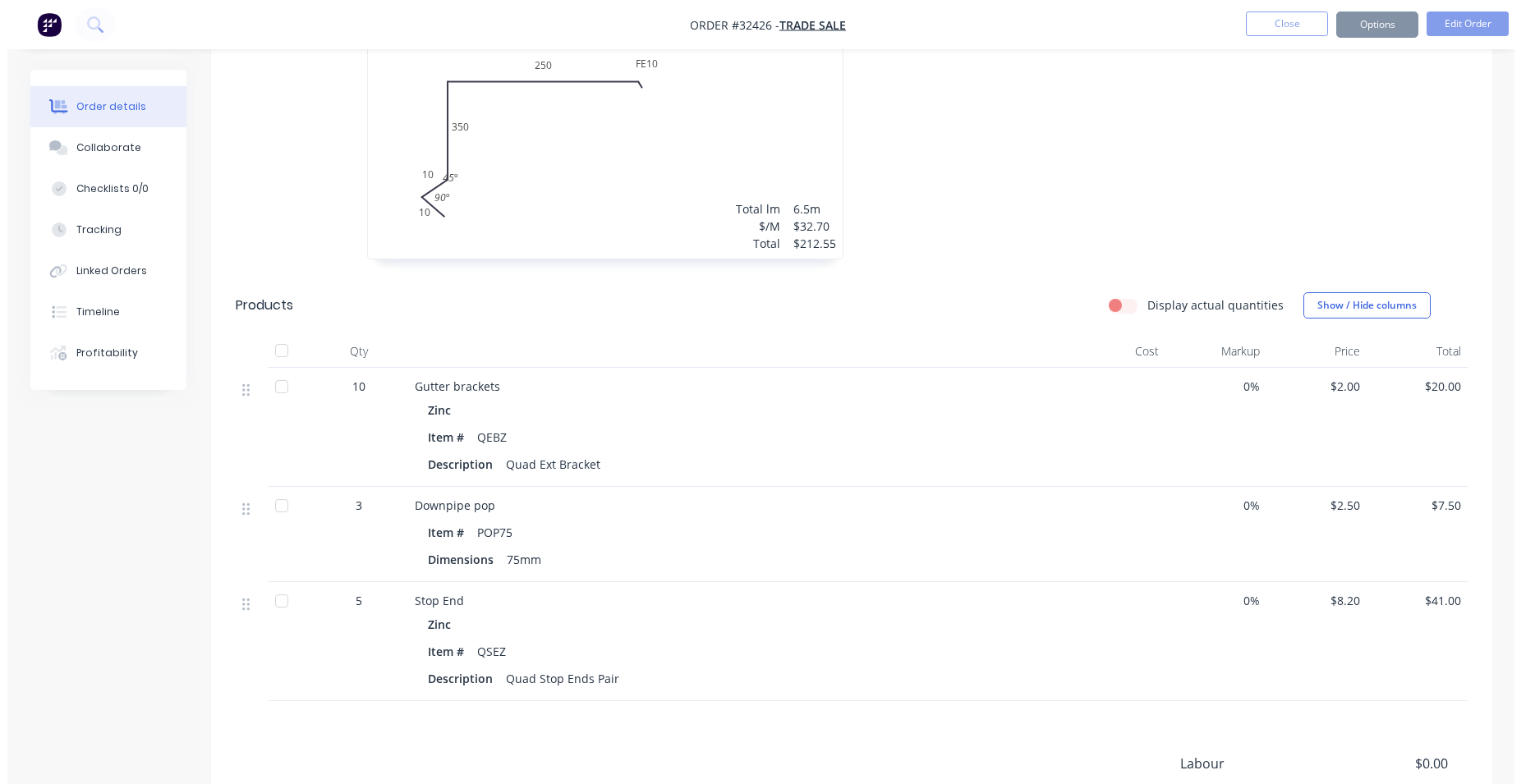
scroll to position [0, 0]
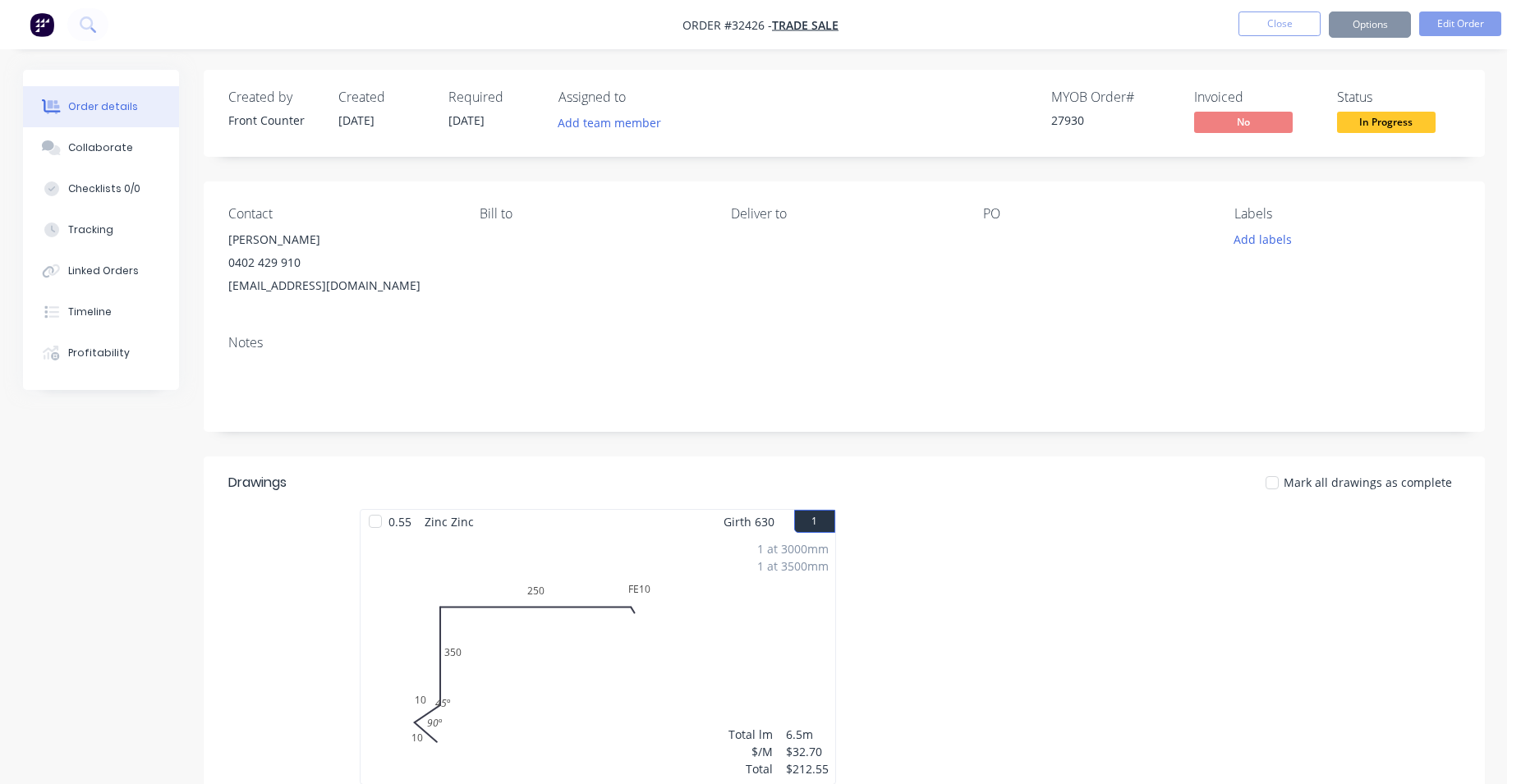
click at [1393, 122] on body "Order #32426 - TRADE SALE Close Options Edit Order Order details Collaborate Ch…" at bounding box center [760, 759] width 1521 height 1519
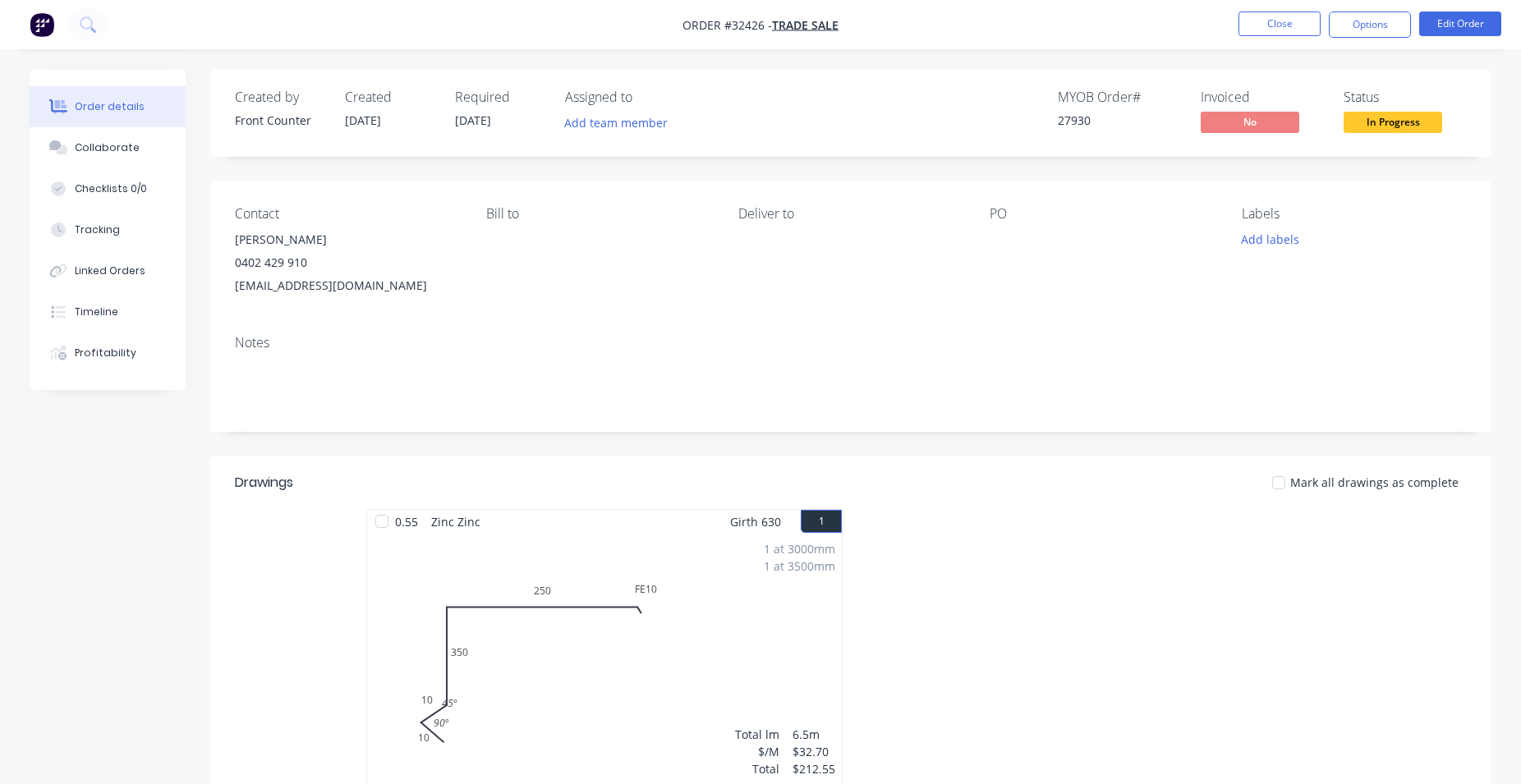
click at [1393, 122] on span "In Progress" at bounding box center [1392, 122] width 98 height 20
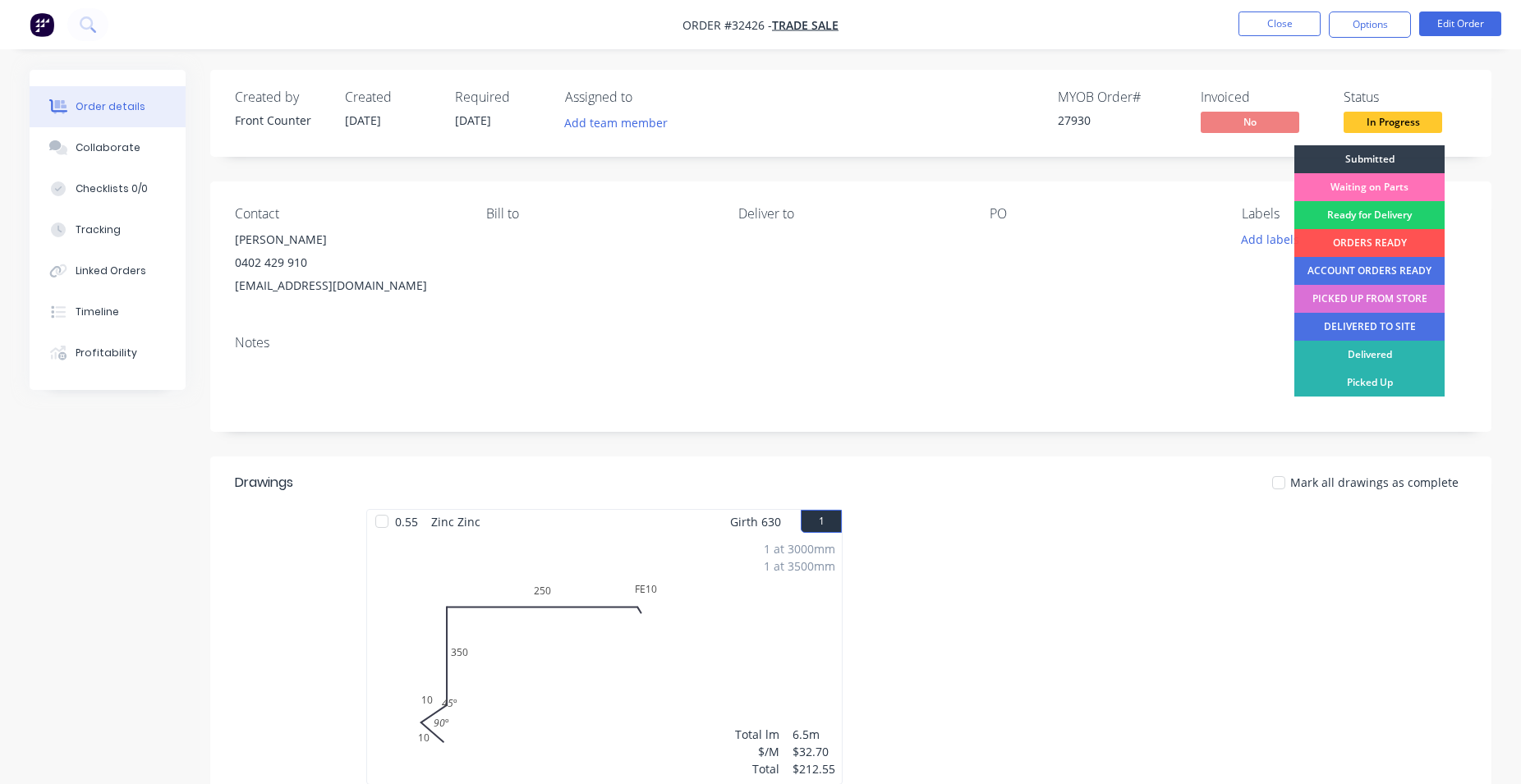
click at [1407, 296] on div "PICKED UP FROM STORE" at bounding box center [1369, 299] width 150 height 28
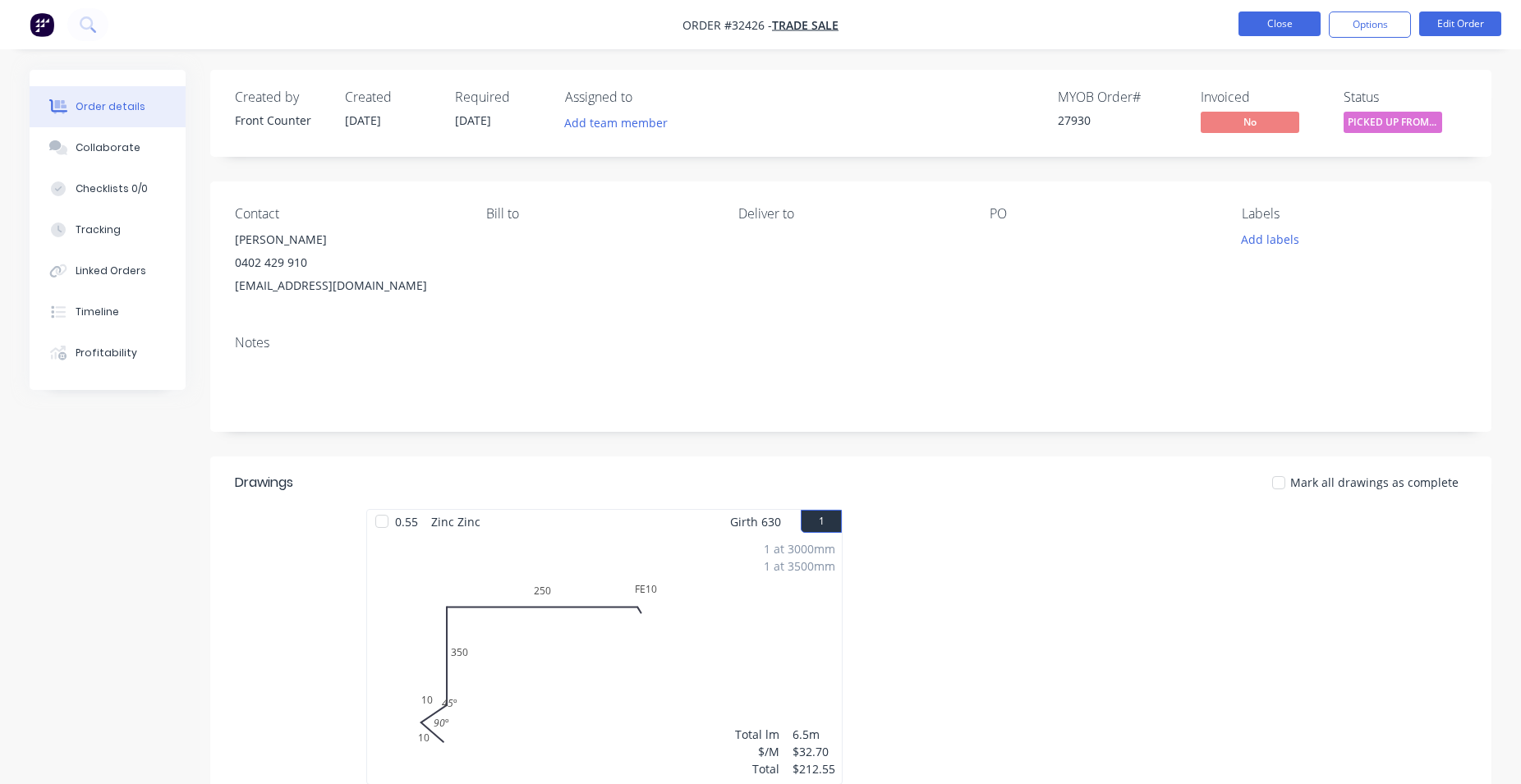
click at [1291, 27] on button "Close" at bounding box center [1279, 23] width 82 height 24
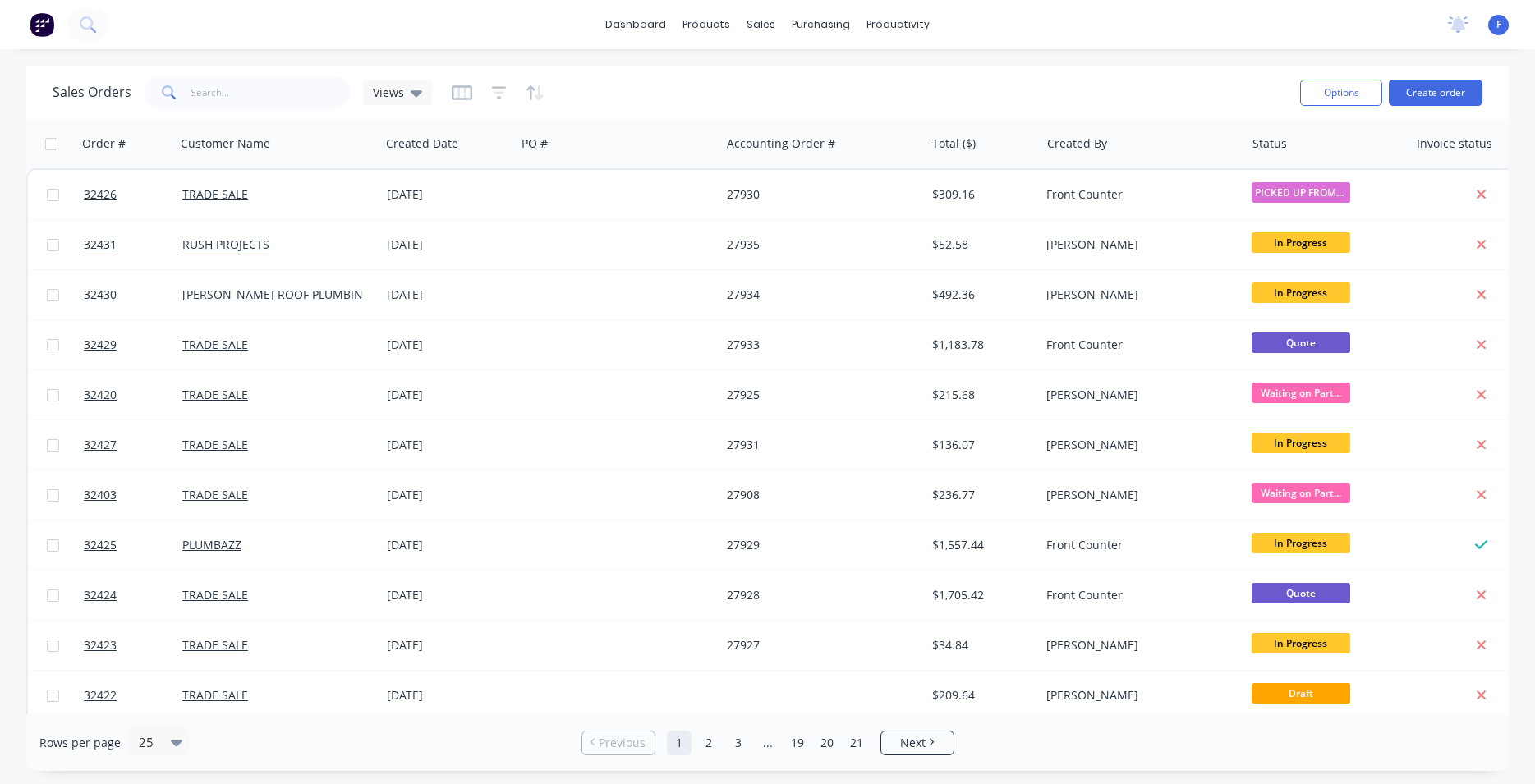
click at [39, 19] on img at bounding box center [41, 24] width 24 height 24
